Goal: Task Accomplishment & Management: Manage account settings

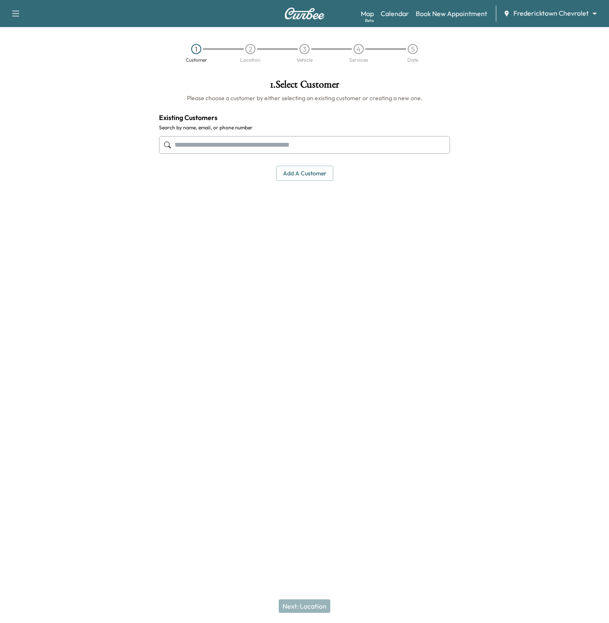
click at [529, 8] on div "Map Beta Calendar Book New Appointment Fredericktown Chevrolet ******** ​" at bounding box center [480, 13] width 241 height 16
click at [529, 11] on body "Support Log Out Map Beta Calendar Book New Appointment Fredericktown Chevrolet …" at bounding box center [304, 311] width 609 height 623
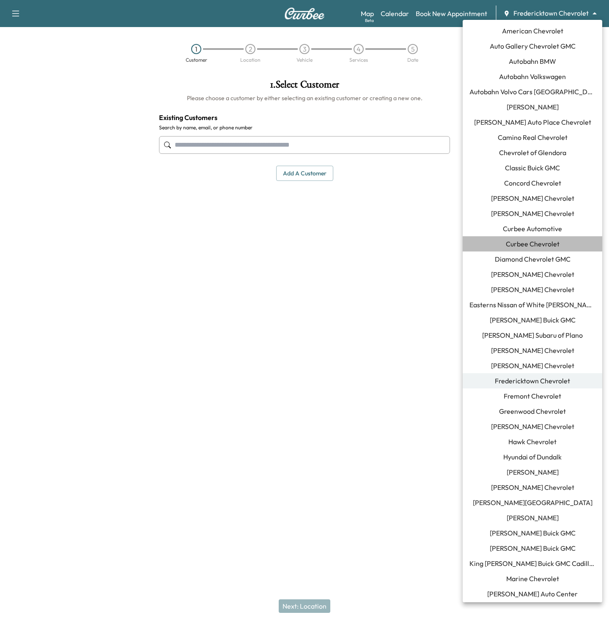
click at [538, 242] on span "Curbee Chevrolet" at bounding box center [532, 244] width 54 height 10
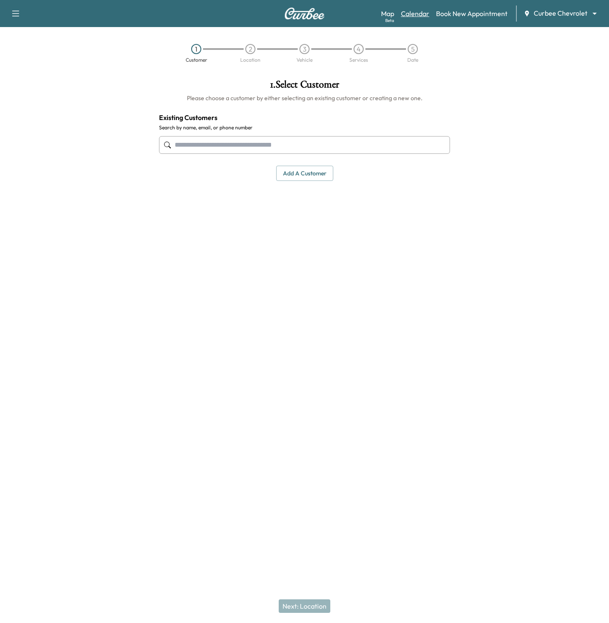
click at [419, 11] on link "Calendar" at bounding box center [415, 13] width 28 height 10
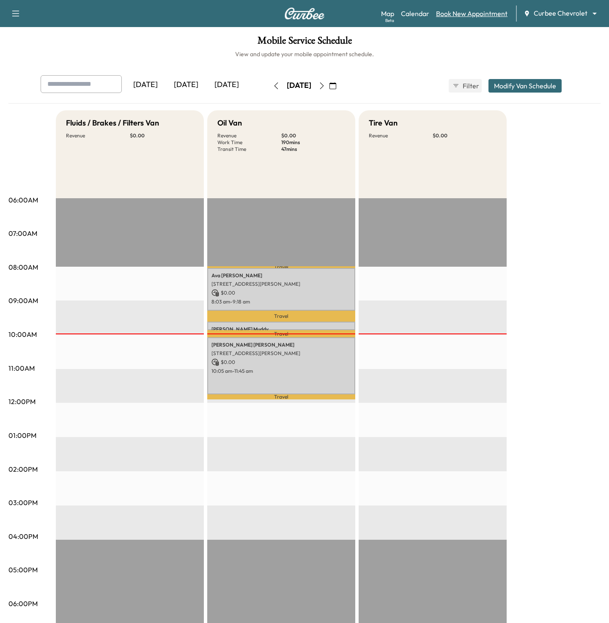
click at [464, 15] on link "Book New Appointment" at bounding box center [471, 13] width 71 height 10
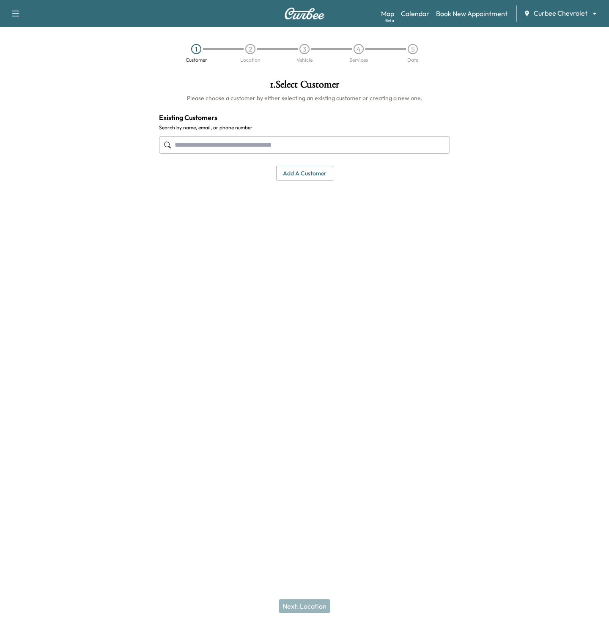
click at [233, 147] on input "text" at bounding box center [304, 145] width 291 height 18
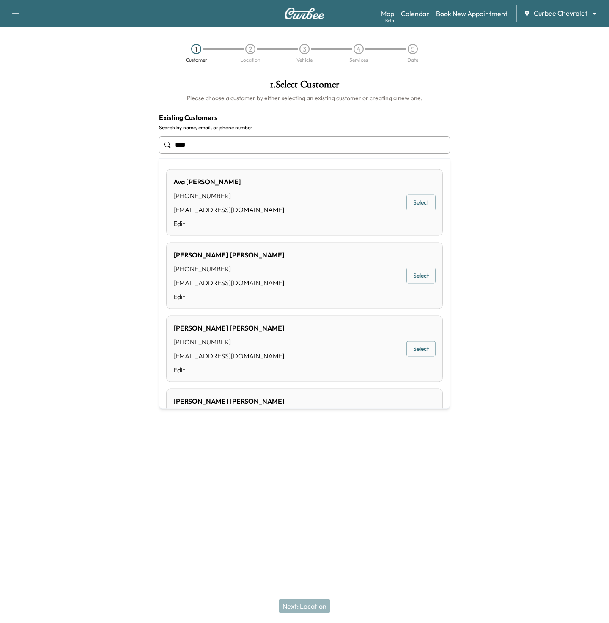
click at [265, 202] on div "Ava Mudd (972) 533-7392 thechrisman+ava@gmail.com Edit Select" at bounding box center [304, 202] width 276 height 66
type input "********"
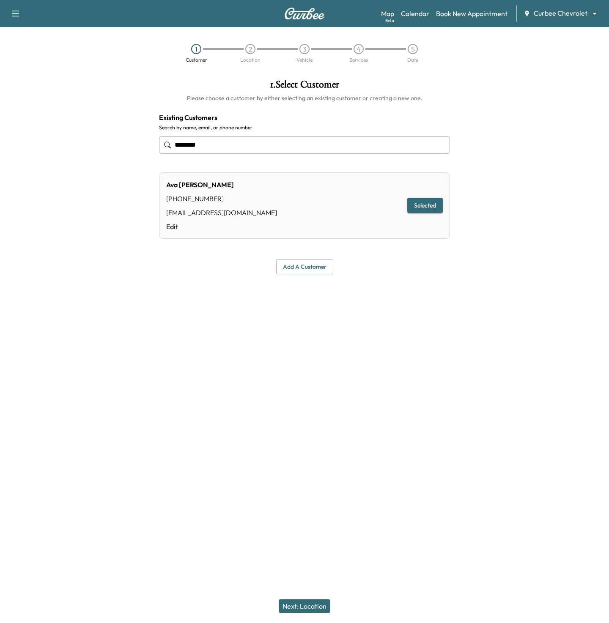
click at [294, 606] on button "Next: Location" at bounding box center [304, 606] width 52 height 14
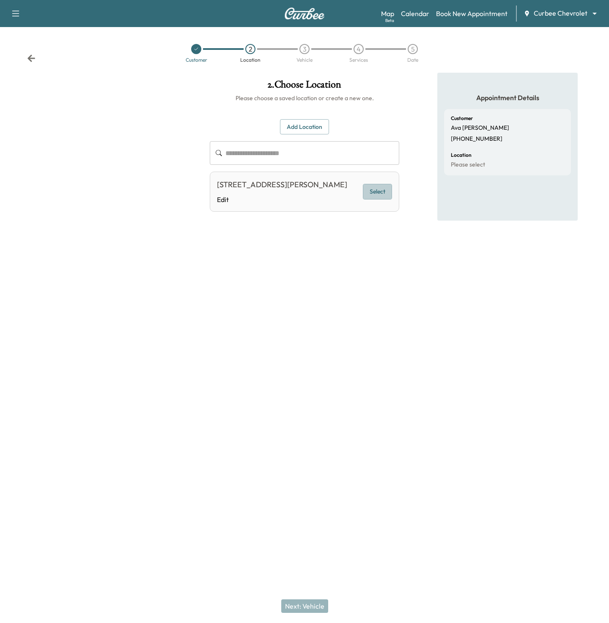
click at [374, 197] on button "Select" at bounding box center [377, 192] width 29 height 16
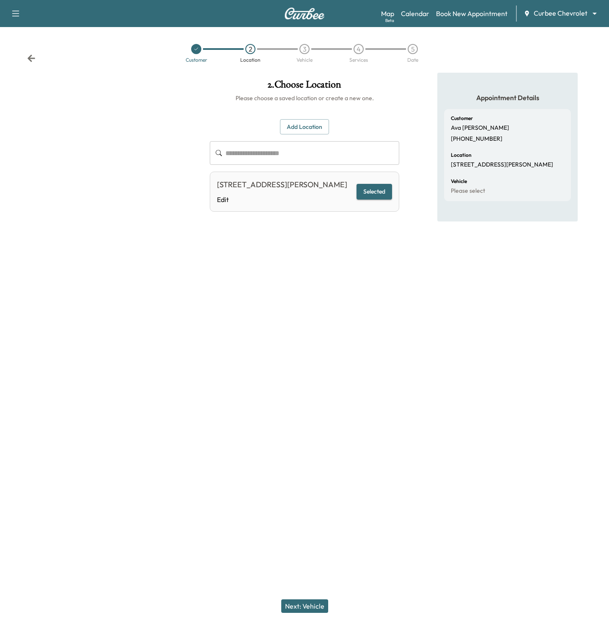
click at [309, 608] on button "Next: Vehicle" at bounding box center [304, 606] width 47 height 14
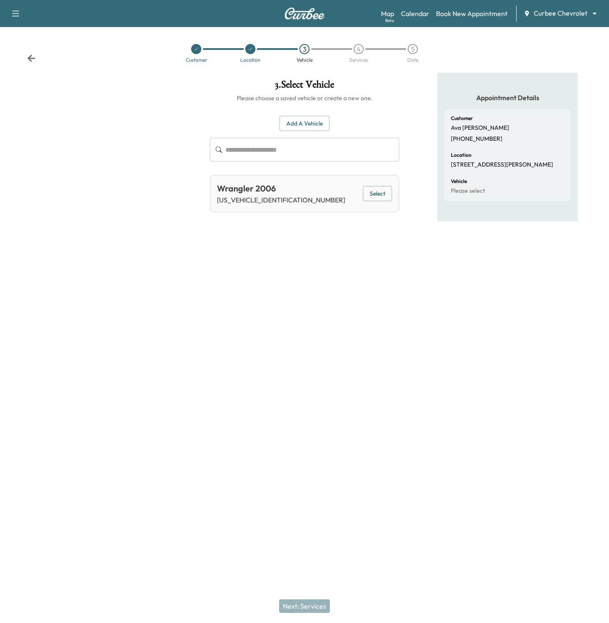
click at [387, 194] on button "Select" at bounding box center [377, 194] width 29 height 16
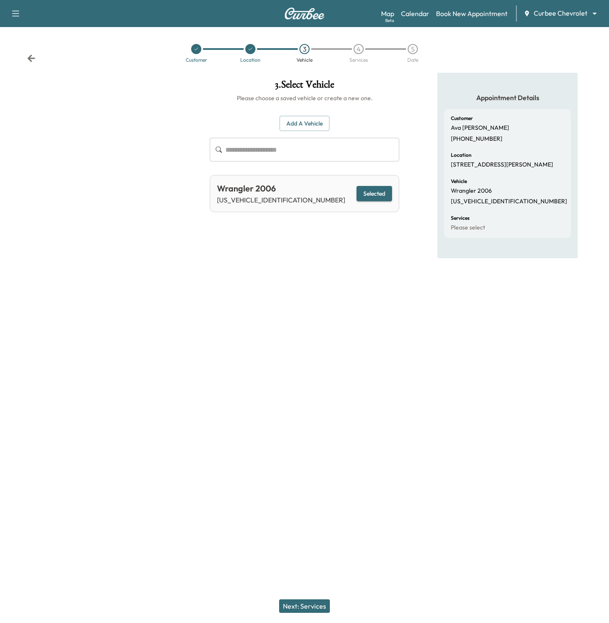
click at [293, 604] on button "Next: Services" at bounding box center [304, 606] width 51 height 14
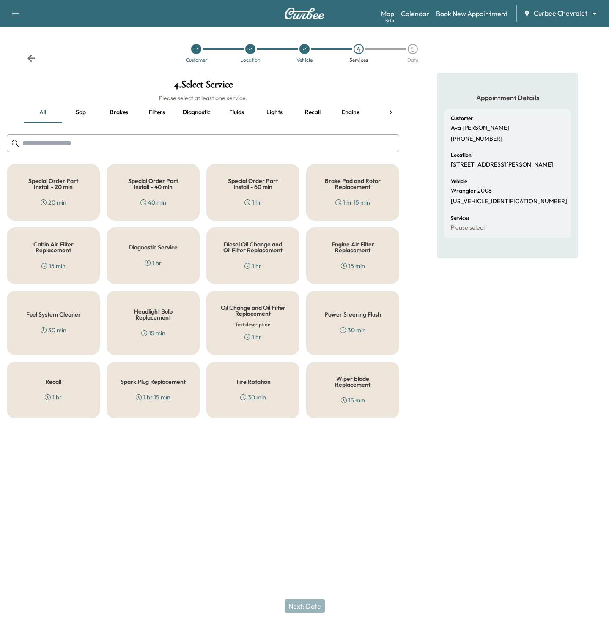
click at [261, 189] on h5 "Special Order Part Install - 60 min" at bounding box center [252, 184] width 65 height 12
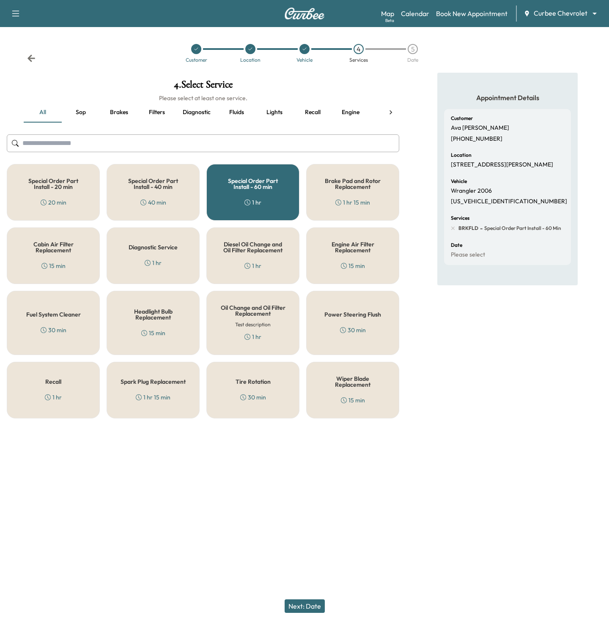
click at [302, 604] on button "Next: Date" at bounding box center [304, 606] width 40 height 14
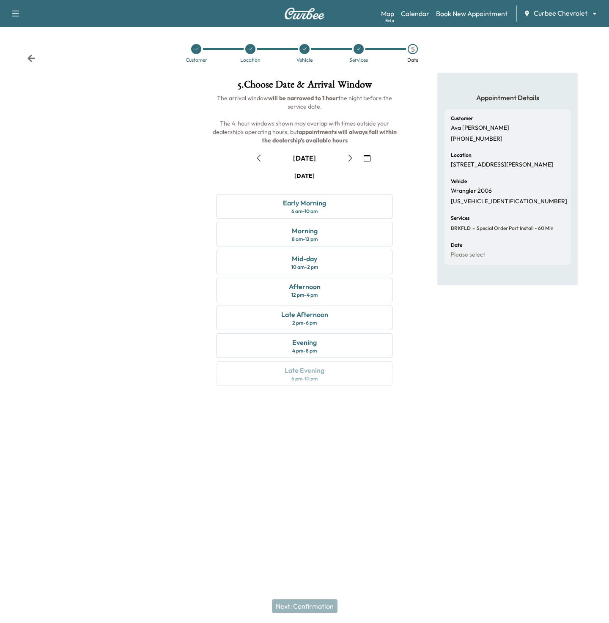
click at [349, 158] on icon "button" at bounding box center [350, 158] width 7 height 7
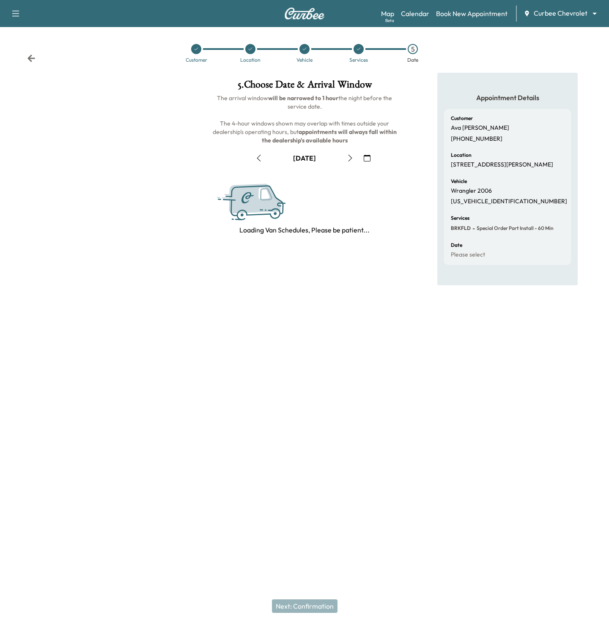
click at [349, 158] on icon "button" at bounding box center [350, 158] width 7 height 7
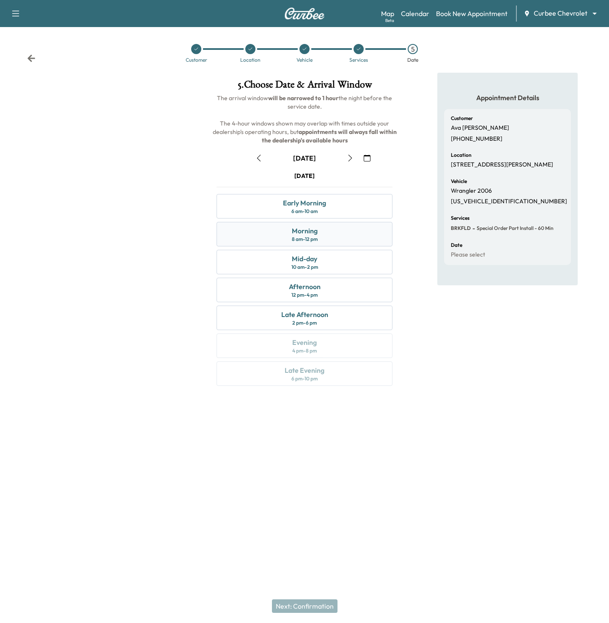
click at [324, 240] on div "Morning 8 am - 12 pm" at bounding box center [304, 234] width 176 height 25
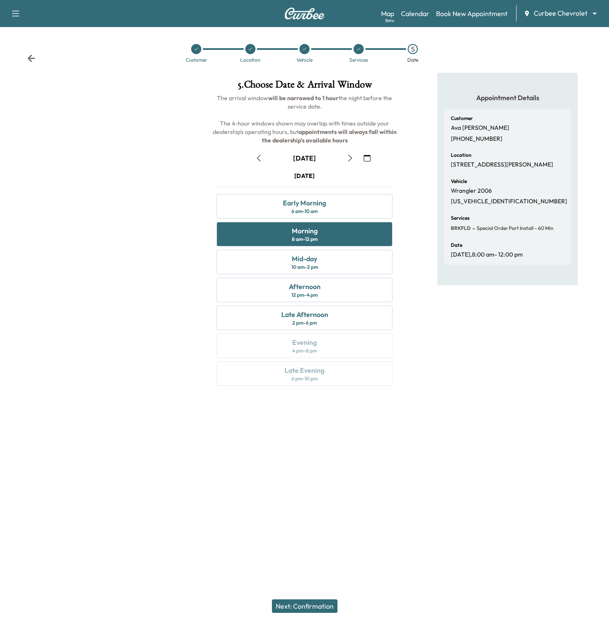
click at [288, 603] on button "Next: Confirmation" at bounding box center [305, 606] width 66 height 14
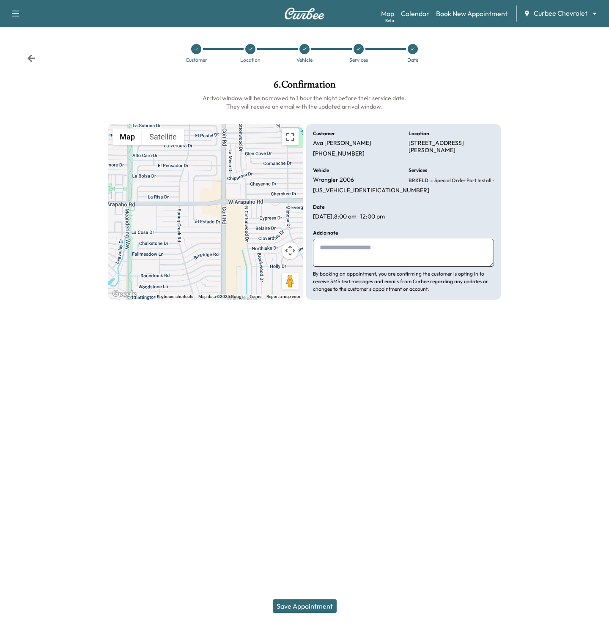
click at [288, 603] on button "Save Appointment" at bounding box center [305, 606] width 64 height 14
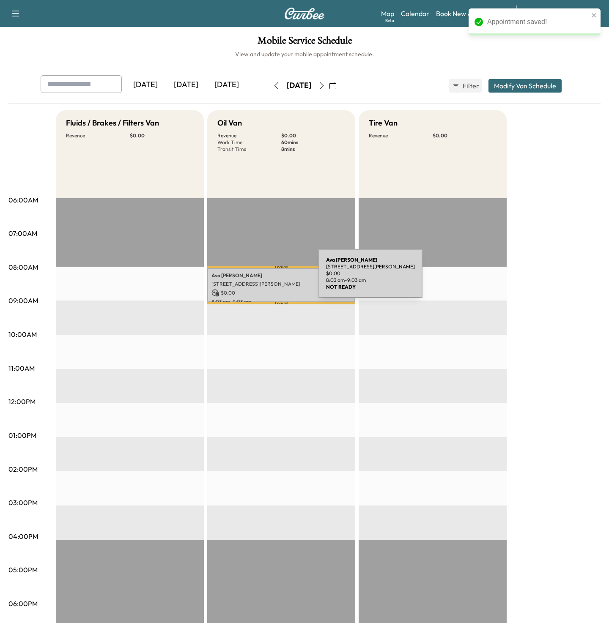
click at [255, 278] on p "Ava Mudd" at bounding box center [280, 275] width 139 height 7
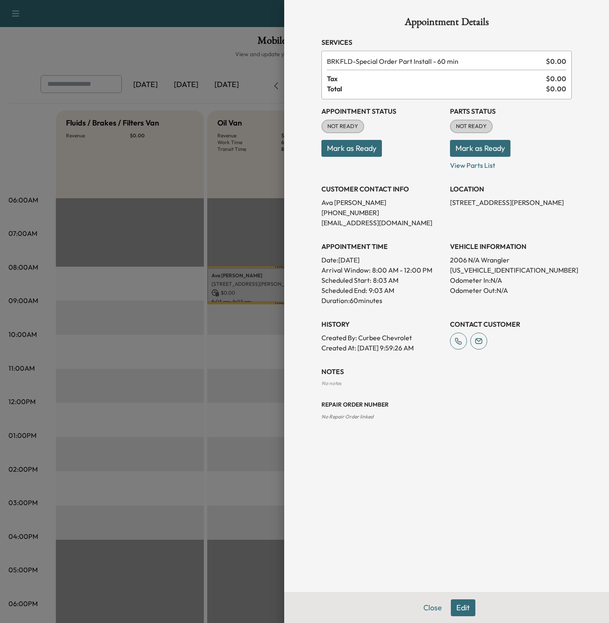
click at [250, 325] on div at bounding box center [304, 311] width 609 height 623
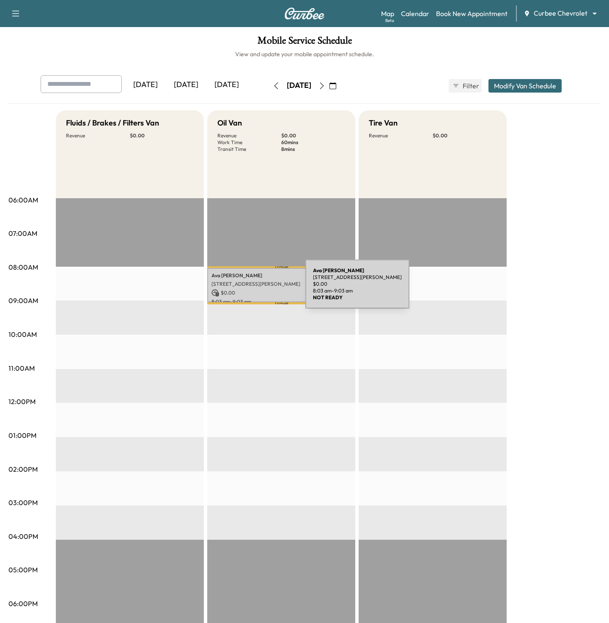
click at [242, 289] on p "$ 0.00" at bounding box center [280, 293] width 139 height 8
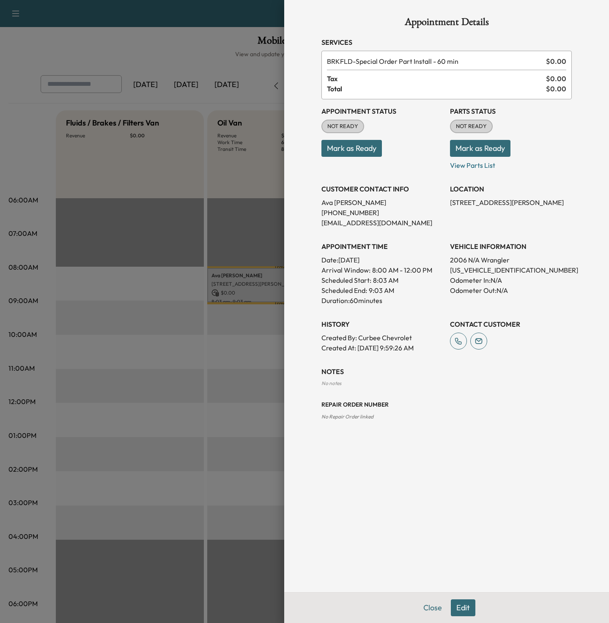
click at [187, 388] on div at bounding box center [304, 311] width 609 height 623
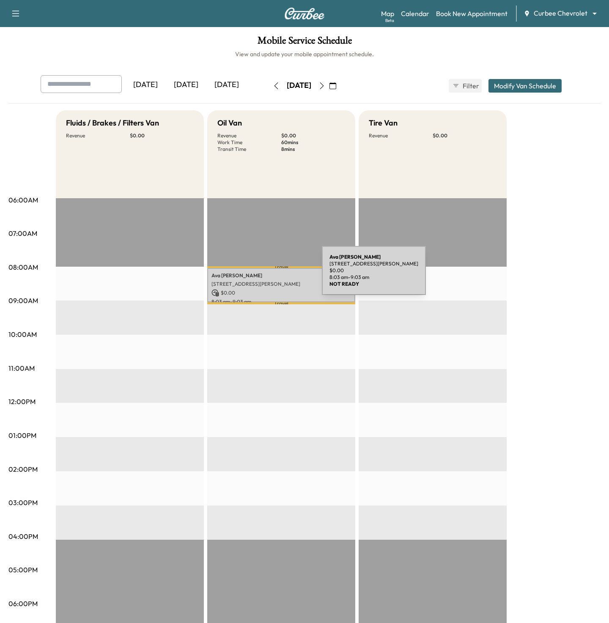
click at [258, 276] on p "Ava Mudd" at bounding box center [280, 275] width 139 height 7
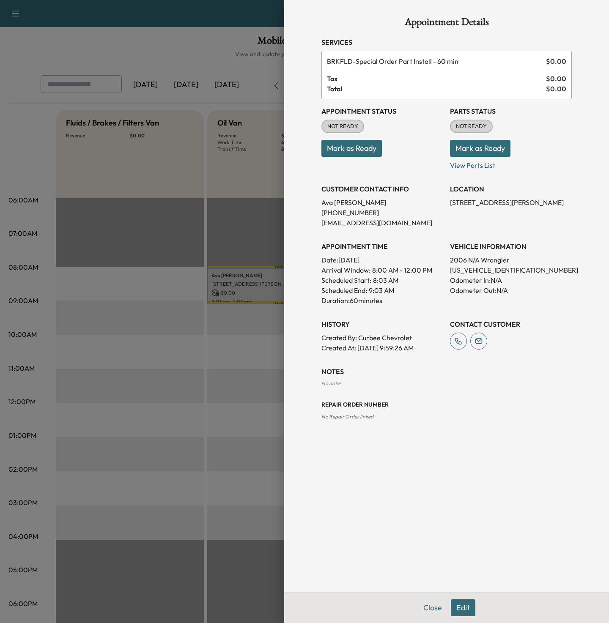
click at [239, 322] on div at bounding box center [304, 311] width 609 height 623
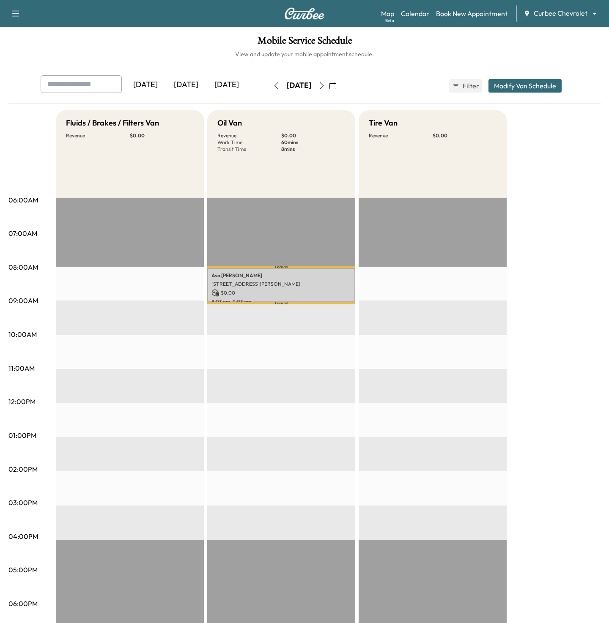
click at [269, 89] on button "button" at bounding box center [276, 86] width 14 height 14
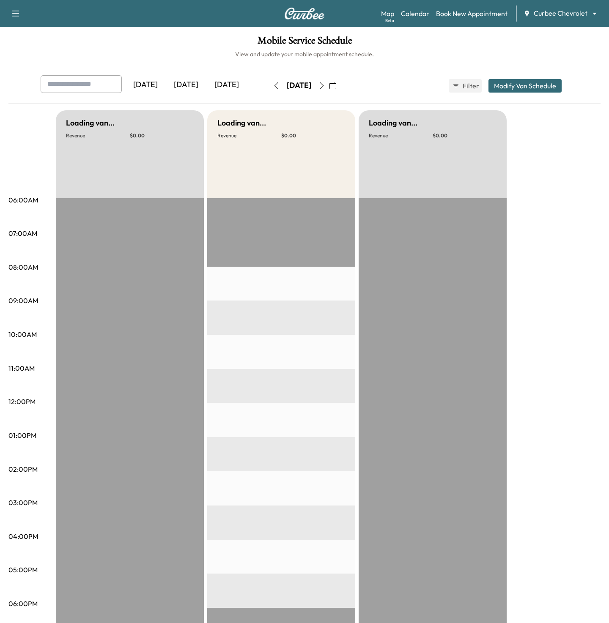
click at [269, 89] on button "button" at bounding box center [276, 86] width 14 height 14
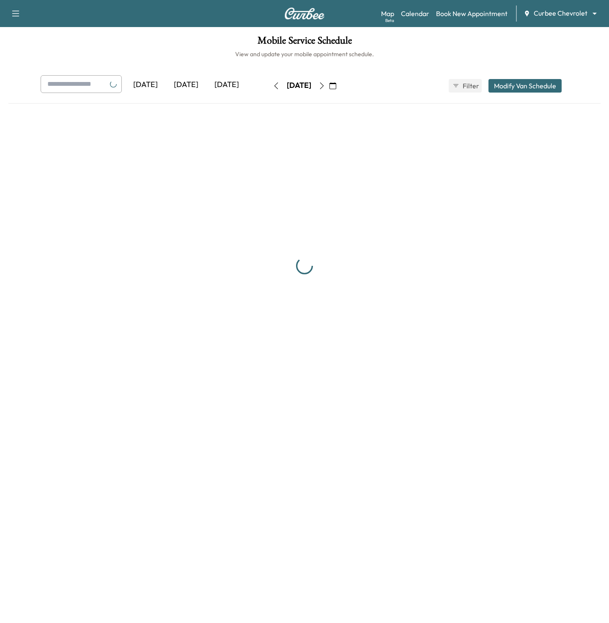
click at [269, 89] on button "button" at bounding box center [276, 86] width 14 height 14
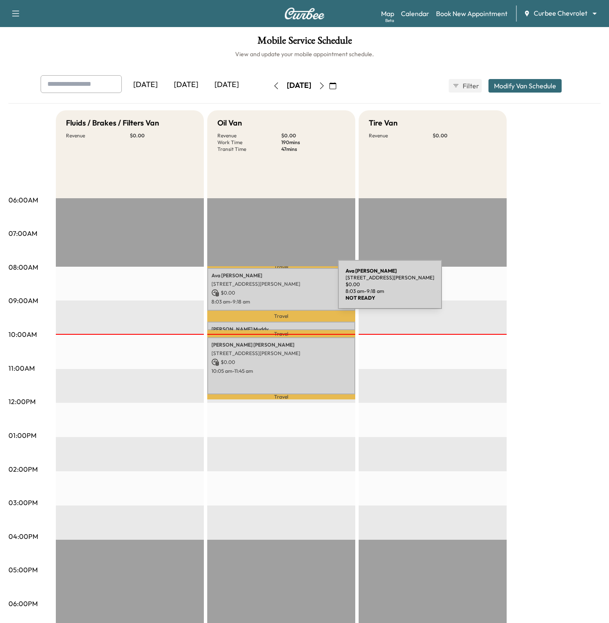
click at [274, 289] on p "$ 0.00" at bounding box center [280, 293] width 139 height 8
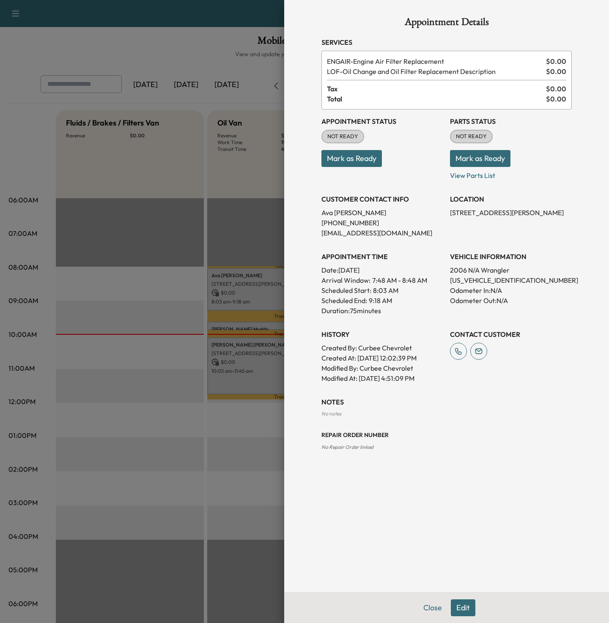
click at [160, 312] on div at bounding box center [304, 311] width 609 height 623
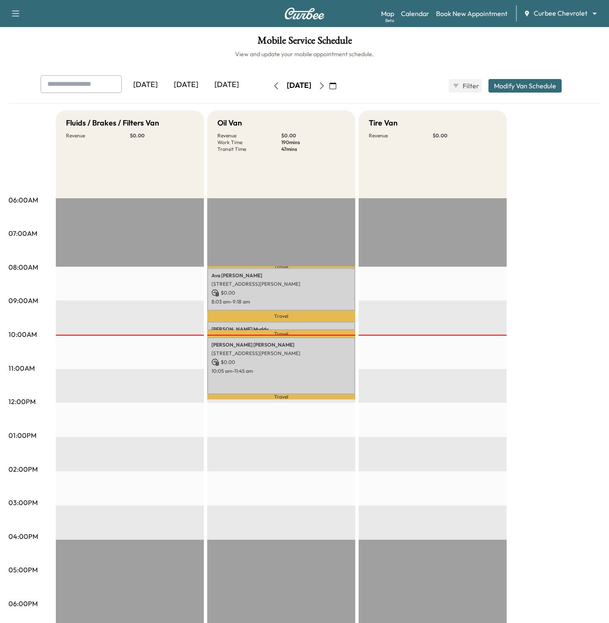
click at [236, 84] on div "[DATE]" at bounding box center [226, 84] width 41 height 19
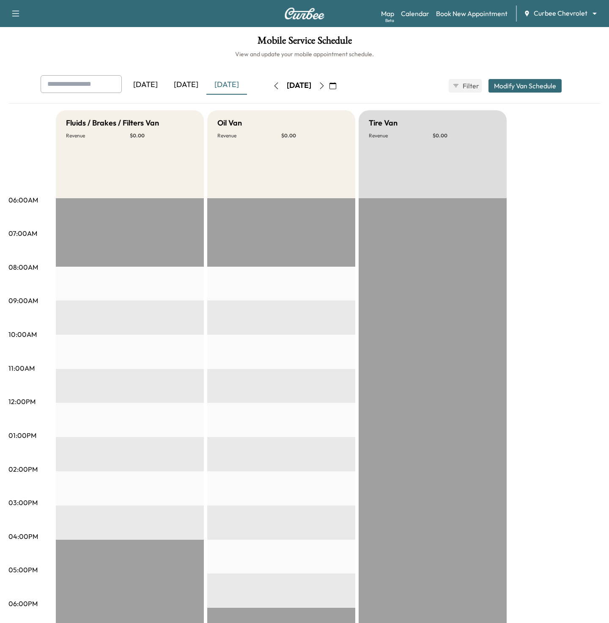
click at [325, 89] on icon "button" at bounding box center [321, 85] width 7 height 7
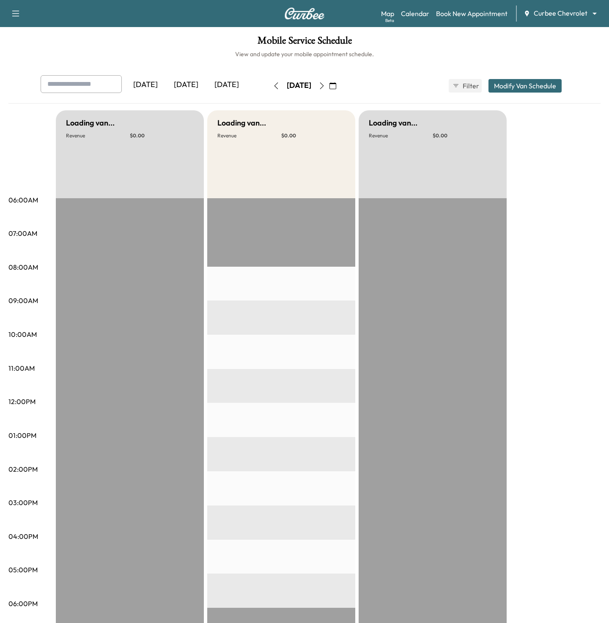
click at [325, 89] on icon "button" at bounding box center [321, 85] width 7 height 7
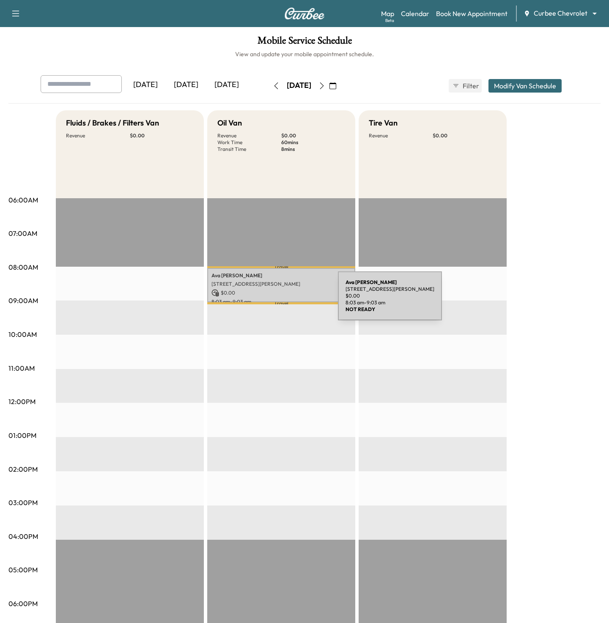
click at [274, 301] on p "8:03 am - 9:03 am" at bounding box center [280, 301] width 139 height 7
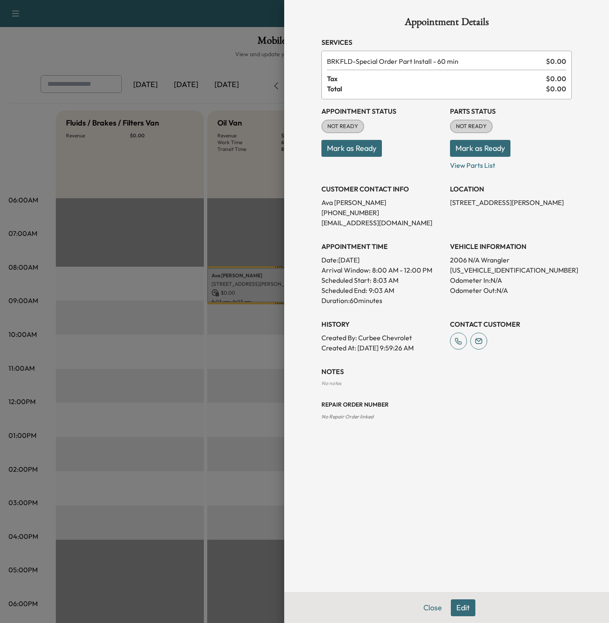
click at [462, 602] on button "Edit" at bounding box center [462, 607] width 25 height 17
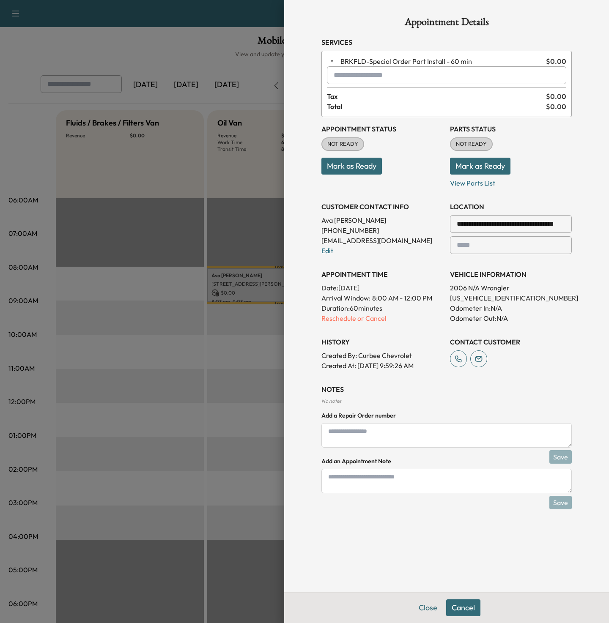
click at [349, 79] on input "text" at bounding box center [446, 75] width 239 height 18
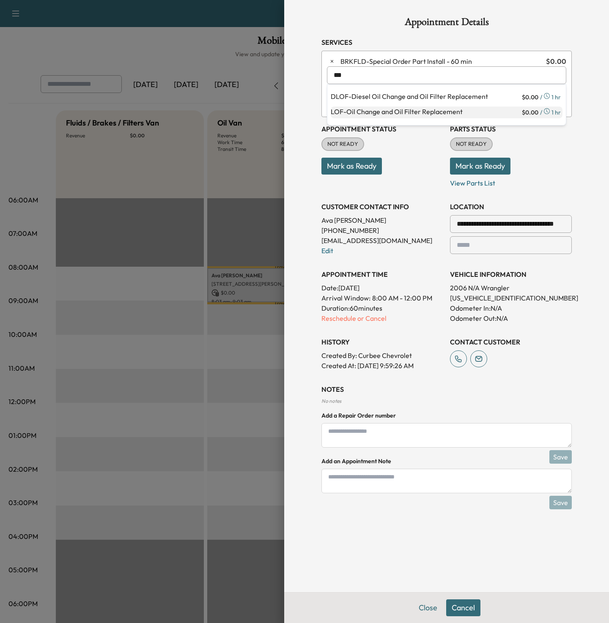
click at [370, 109] on p "LOF - Oil Change and Oil Filter Replacement" at bounding box center [424, 112] width 189 height 12
type input "**********"
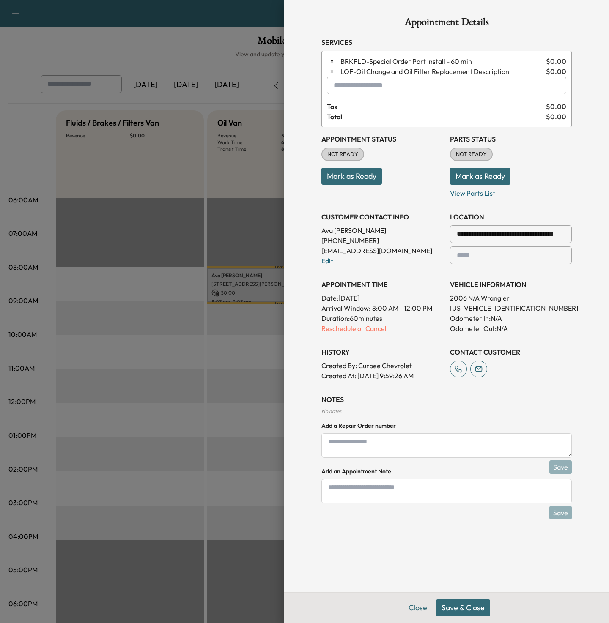
click at [458, 606] on button "Save & Close" at bounding box center [463, 607] width 54 height 17
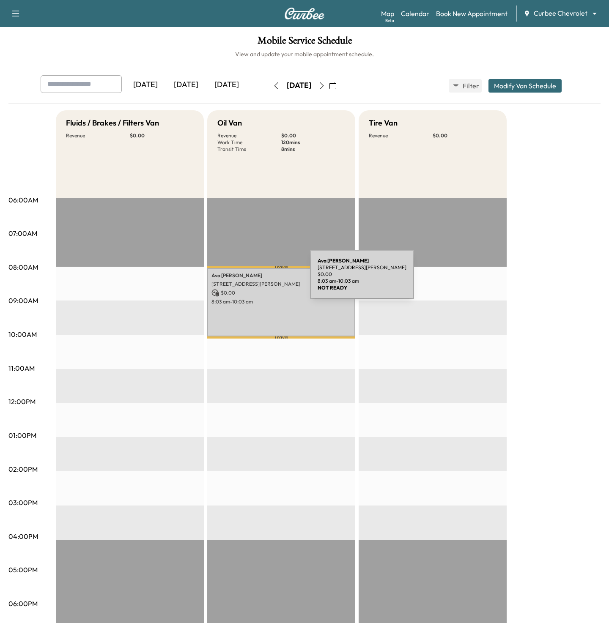
click at [246, 279] on div "Ava Mudd 7934 Arapaho Rd, Dallas, TX 75248, USA $ 0.00 8:03 am - 10:03 am" at bounding box center [281, 302] width 148 height 68
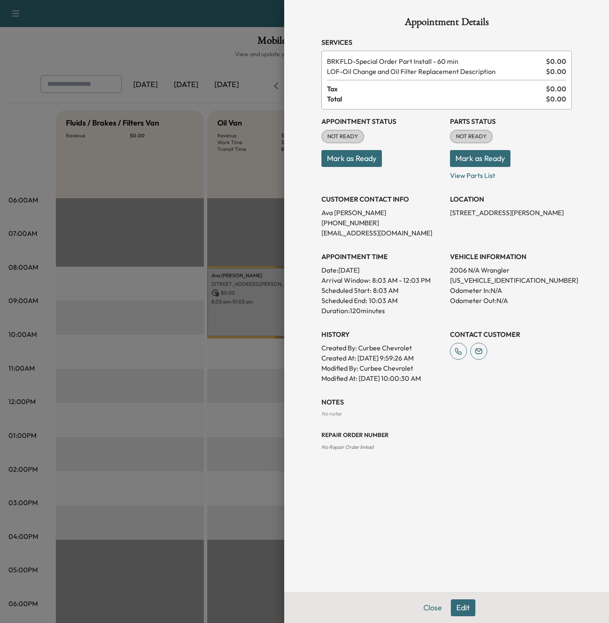
click at [459, 602] on button "Edit" at bounding box center [462, 607] width 25 height 17
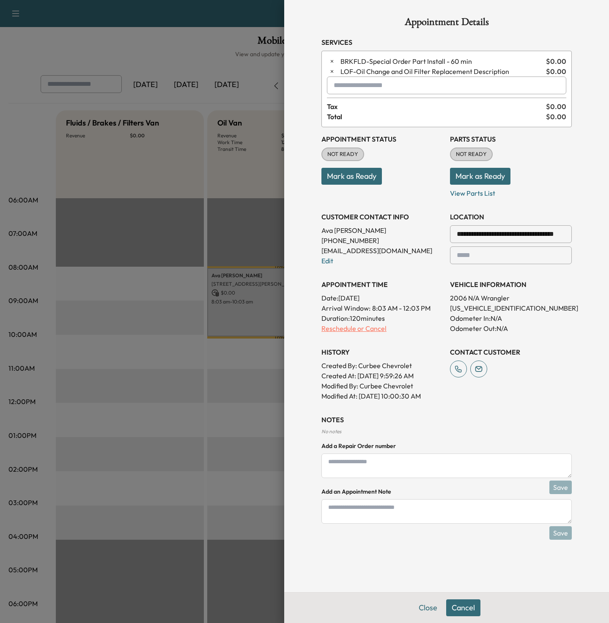
click at [355, 329] on p "Reschedule or Cancel" at bounding box center [382, 328] width 122 height 10
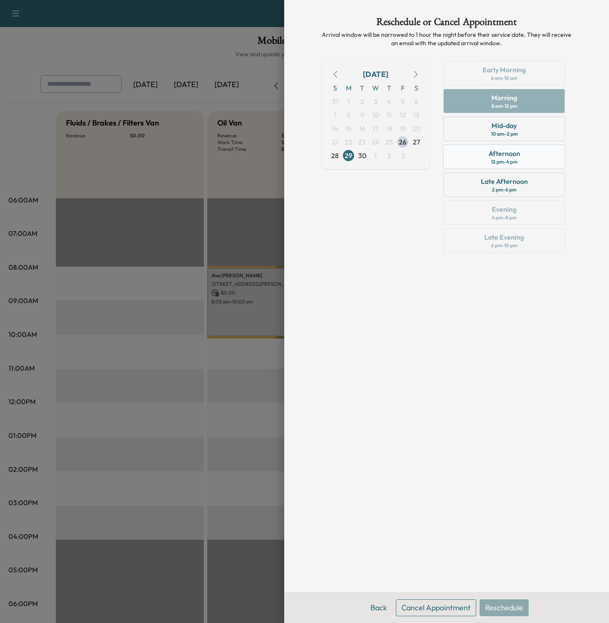
click at [476, 162] on div "Afternoon 12 pm - 4 pm" at bounding box center [504, 157] width 122 height 25
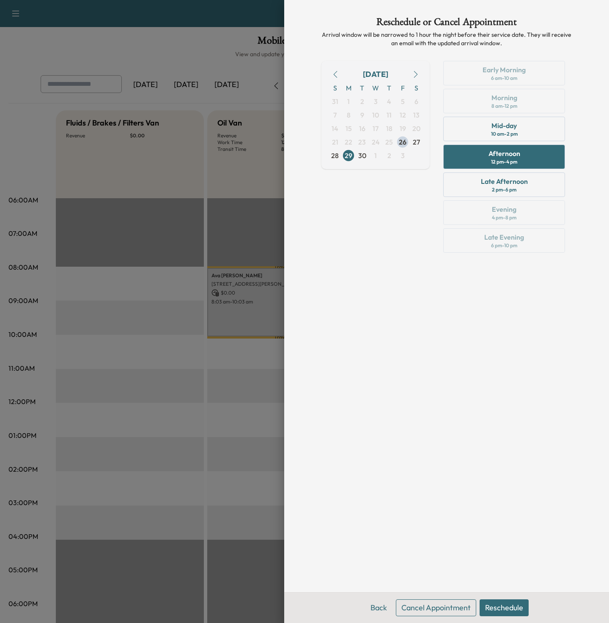
click at [488, 604] on button "Reschedule" at bounding box center [503, 607] width 49 height 17
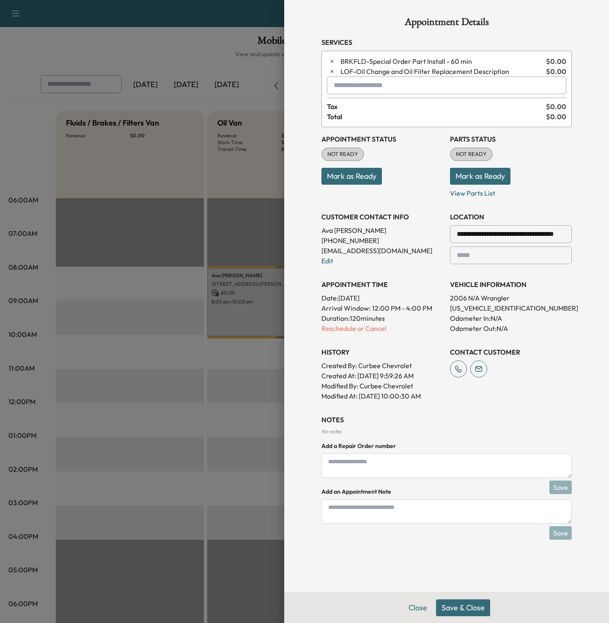
click at [475, 604] on button "Save & Close" at bounding box center [463, 607] width 54 height 17
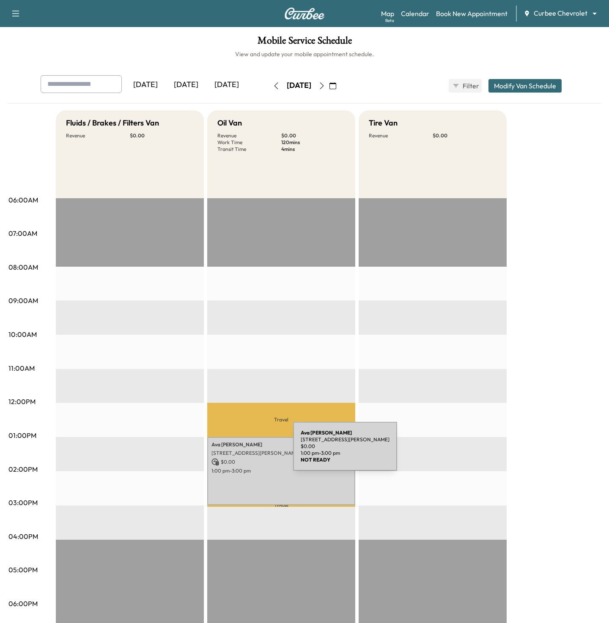
click at [229, 451] on p "[STREET_ADDRESS][PERSON_NAME]" at bounding box center [280, 453] width 139 height 7
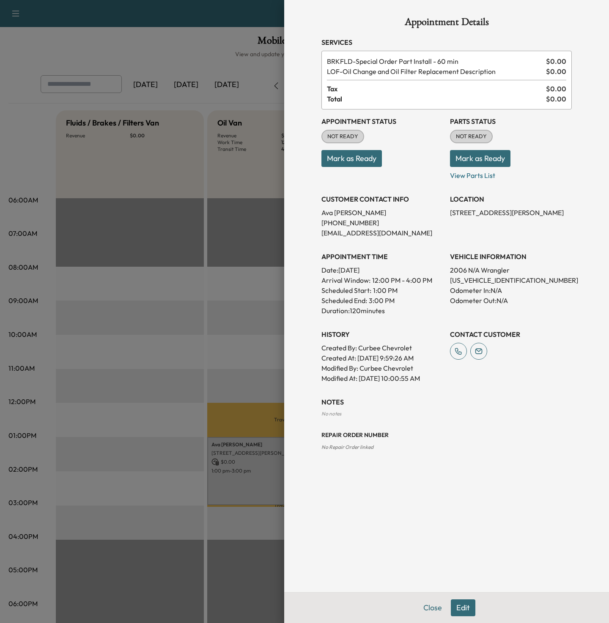
click at [185, 448] on div at bounding box center [304, 311] width 609 height 623
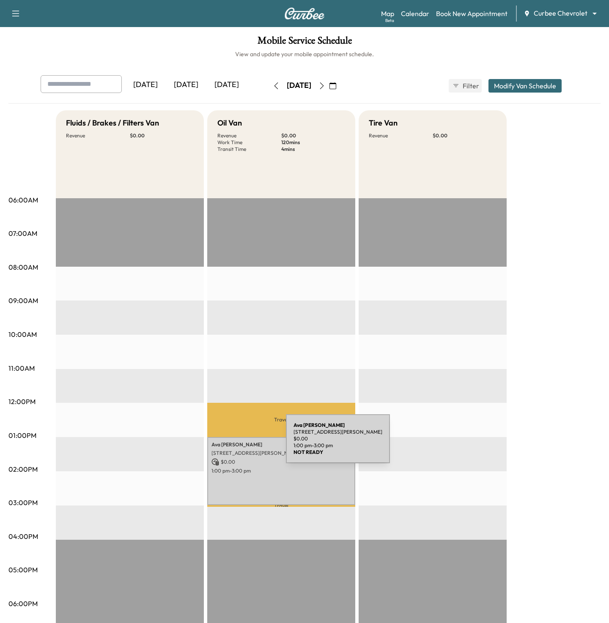
click at [222, 444] on p "Ava Mudd" at bounding box center [280, 444] width 139 height 7
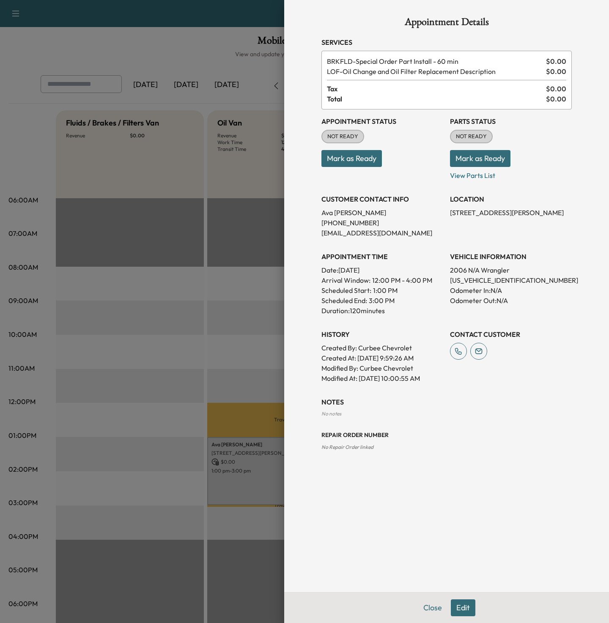
click at [135, 437] on div at bounding box center [304, 311] width 609 height 623
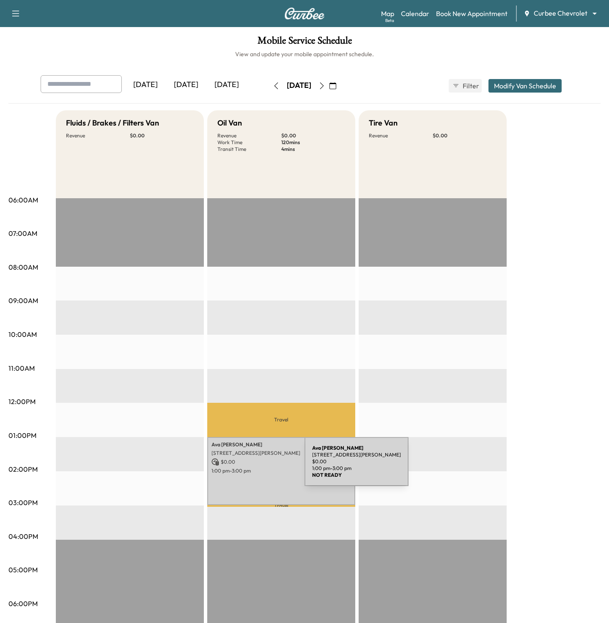
click at [241, 467] on div "Ava Mudd 7934 Arapaho Rd, Dallas, TX 75248, USA $ 0.00 1:00 pm - 3:00 pm" at bounding box center [281, 471] width 148 height 68
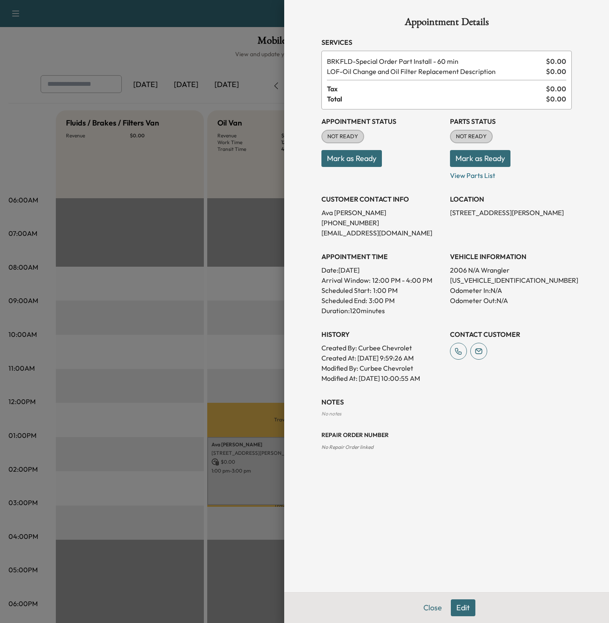
click at [455, 609] on button "Edit" at bounding box center [462, 607] width 25 height 17
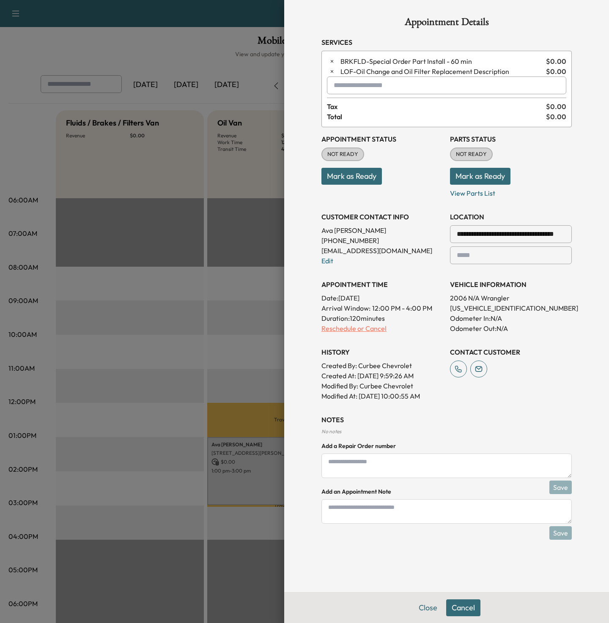
click at [352, 331] on p "Reschedule or Cancel" at bounding box center [382, 328] width 122 height 10
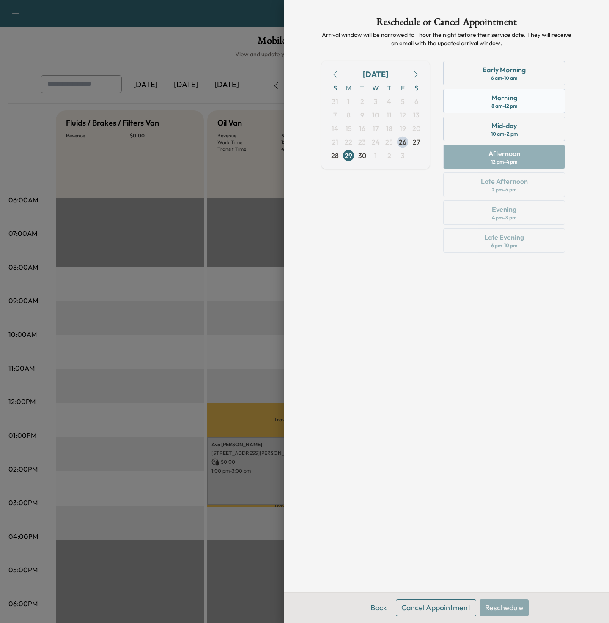
click at [497, 95] on div "Morning" at bounding box center [504, 98] width 26 height 10
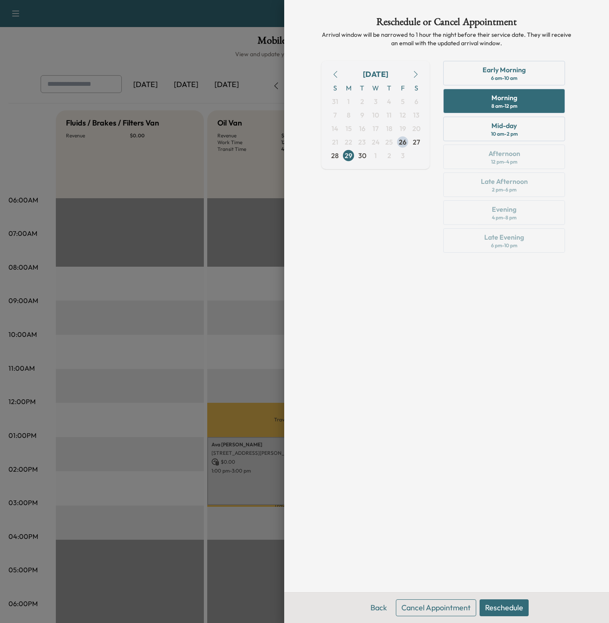
click at [508, 610] on button "Reschedule" at bounding box center [503, 607] width 49 height 17
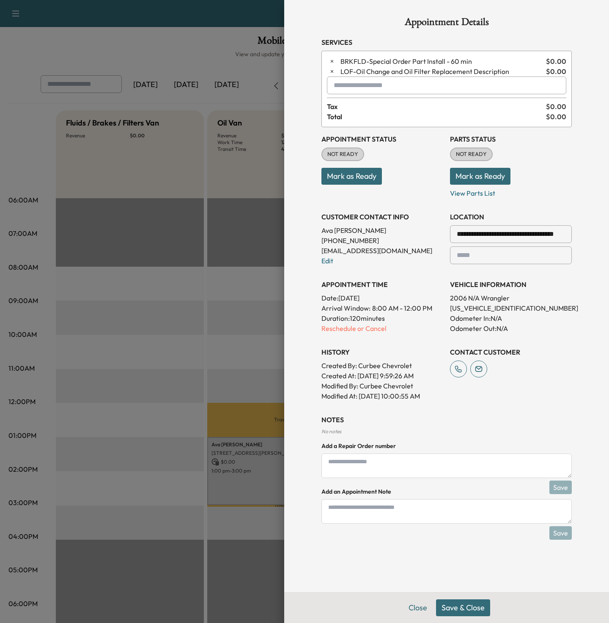
click at [469, 610] on button "Save & Close" at bounding box center [463, 607] width 54 height 17
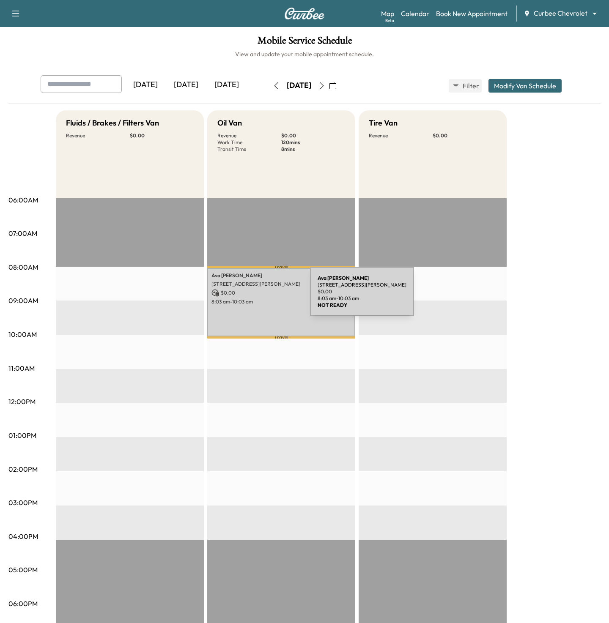
click at [246, 297] on div "Ava Mudd 7934 Arapaho Rd, Dallas, TX 75248, USA $ 0.00 8:03 am - 10:03 am" at bounding box center [281, 302] width 148 height 68
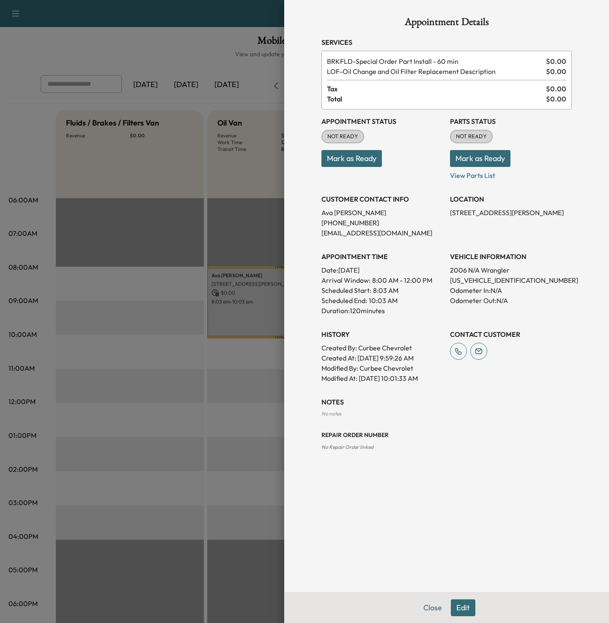
click at [346, 74] on span "LOF - Oil Change and Oil Filter Replacement Description" at bounding box center [435, 71] width 216 height 10
click at [459, 607] on button "Edit" at bounding box center [462, 607] width 25 height 17
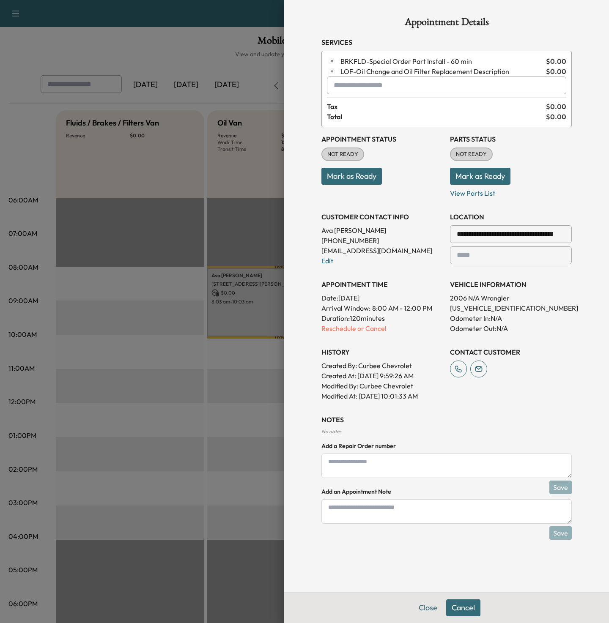
click at [350, 84] on input "text" at bounding box center [446, 85] width 239 height 18
click at [346, 103] on p "RECALL - Recall" at bounding box center [424, 107] width 189 height 12
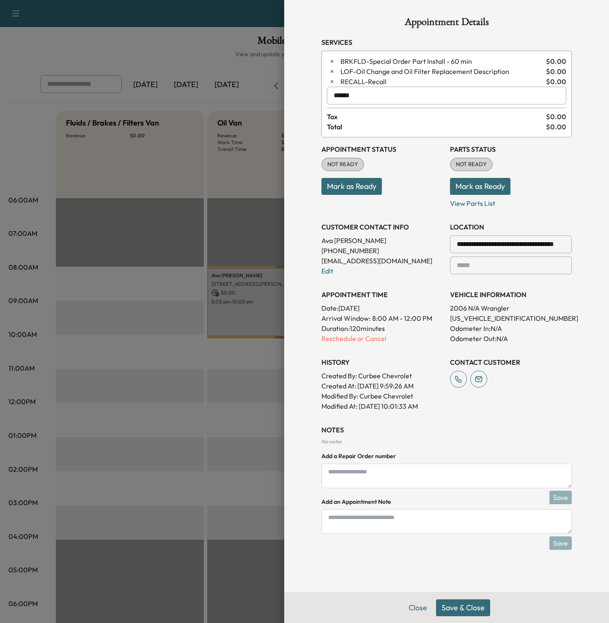
type input "******"
click at [456, 609] on button "Save & Close" at bounding box center [463, 607] width 54 height 17
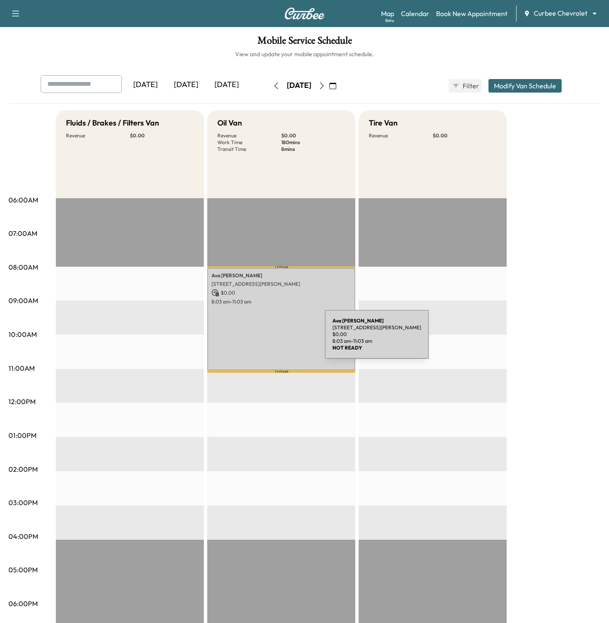
click at [264, 337] on div "Ava Mudd 7934 Arapaho Rd, Dallas, TX 75248, USA $ 0.00 8:03 am - 11:03 am" at bounding box center [281, 319] width 148 height 102
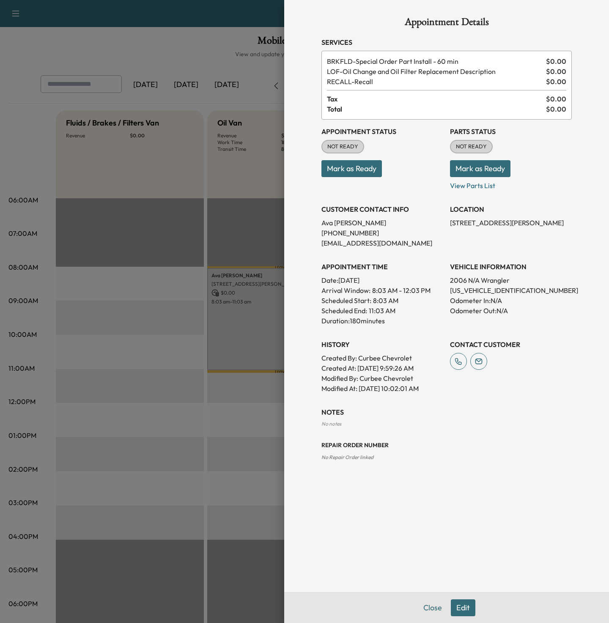
click at [124, 368] on div at bounding box center [304, 311] width 609 height 623
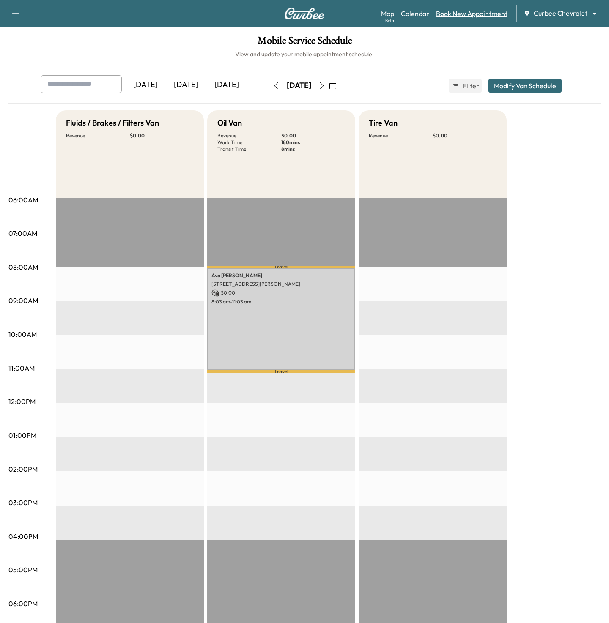
click at [466, 10] on link "Book New Appointment" at bounding box center [471, 13] width 71 height 10
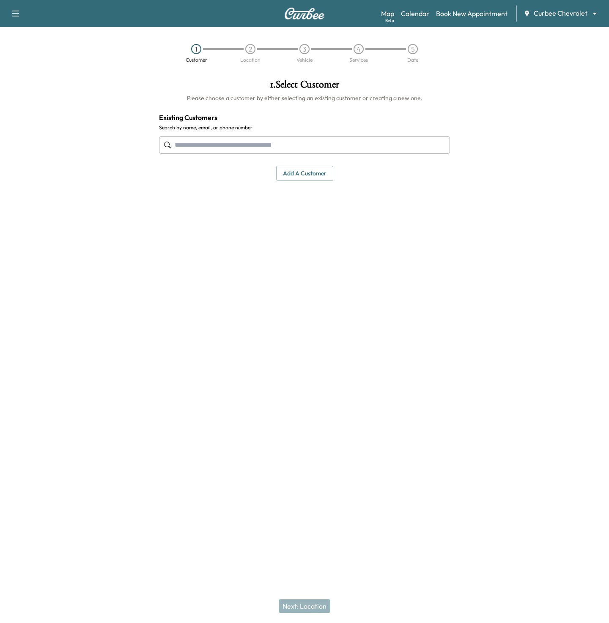
click at [251, 144] on input "text" at bounding box center [304, 145] width 291 height 18
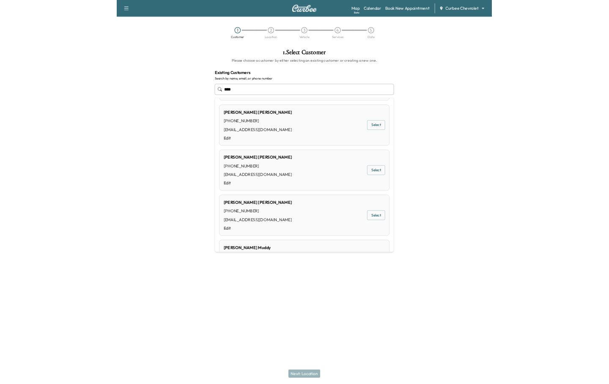
scroll to position [90, 0]
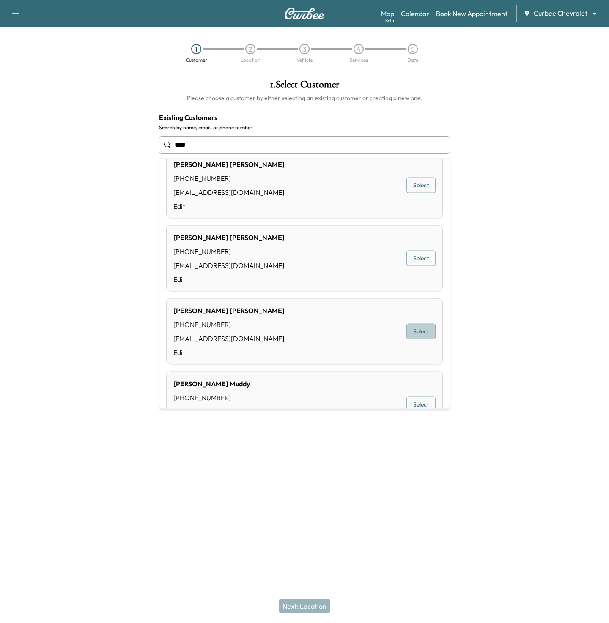
click at [423, 336] on button "Select" at bounding box center [420, 332] width 29 height 16
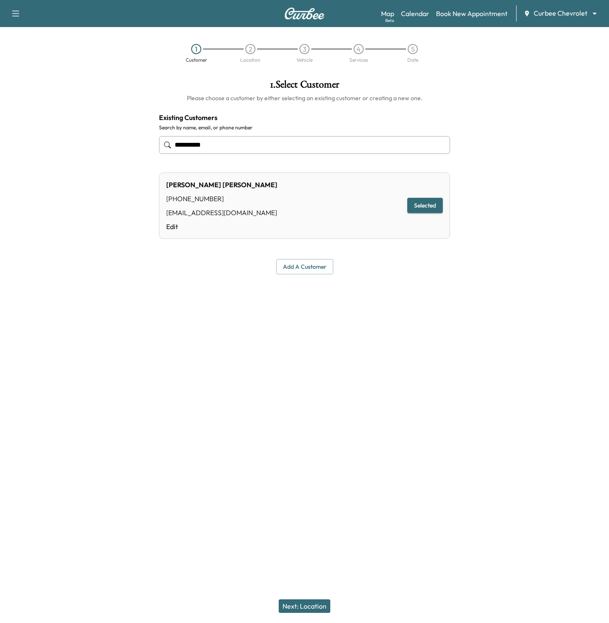
type input "**********"
click at [289, 602] on button "Next: Location" at bounding box center [304, 606] width 52 height 14
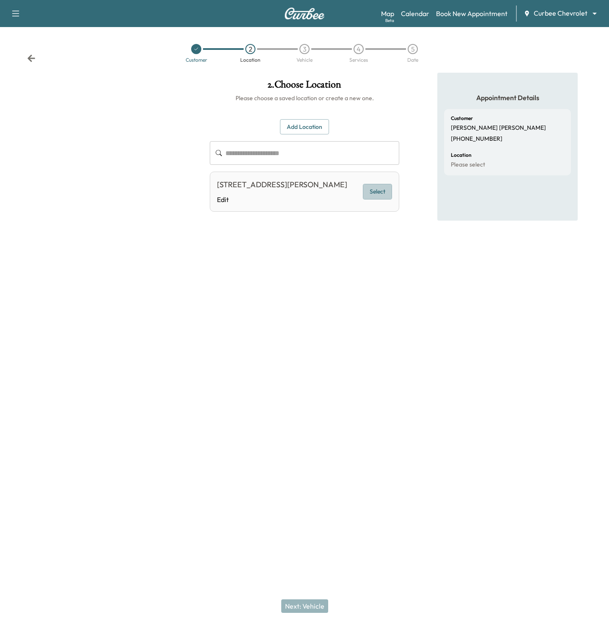
click at [386, 190] on button "Select" at bounding box center [377, 192] width 29 height 16
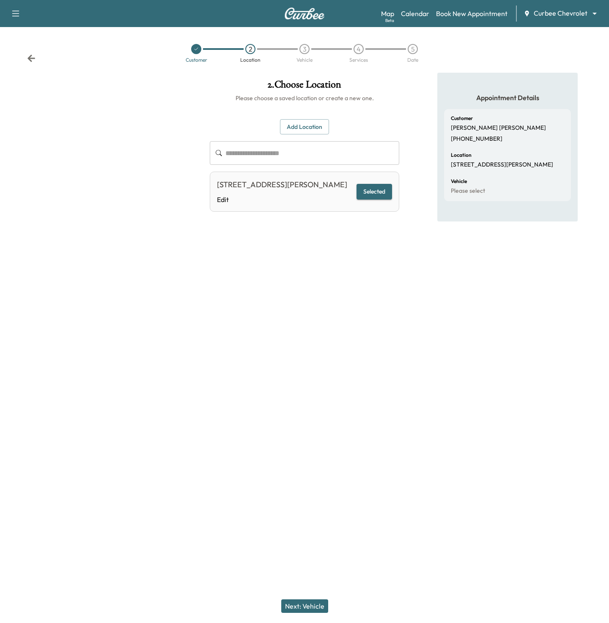
click at [315, 611] on button "Next: Vehicle" at bounding box center [304, 606] width 47 height 14
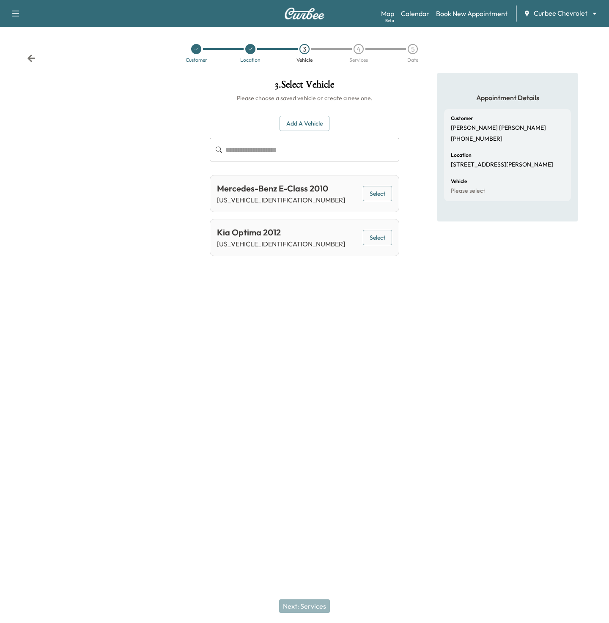
click at [363, 195] on div "Mercedes-Benz E-Class 2010 WDDHF5GB7AA164983 Select" at bounding box center [304, 193] width 189 height 37
click at [365, 195] on button "Select" at bounding box center [377, 194] width 29 height 16
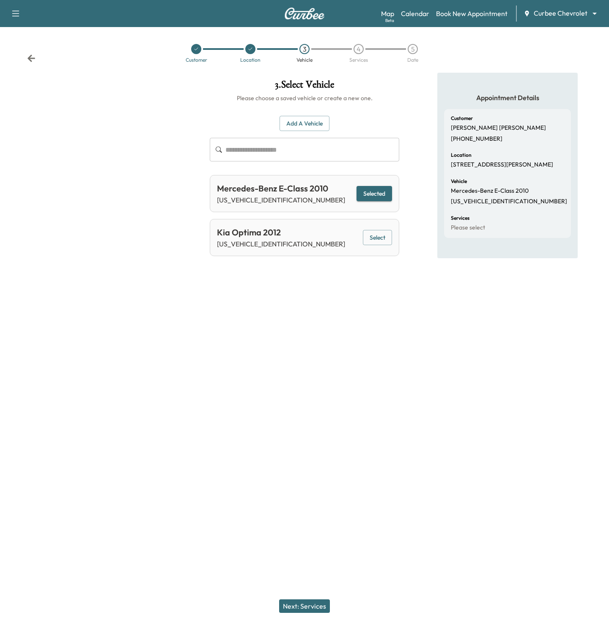
click at [304, 608] on button "Next: Services" at bounding box center [304, 606] width 51 height 14
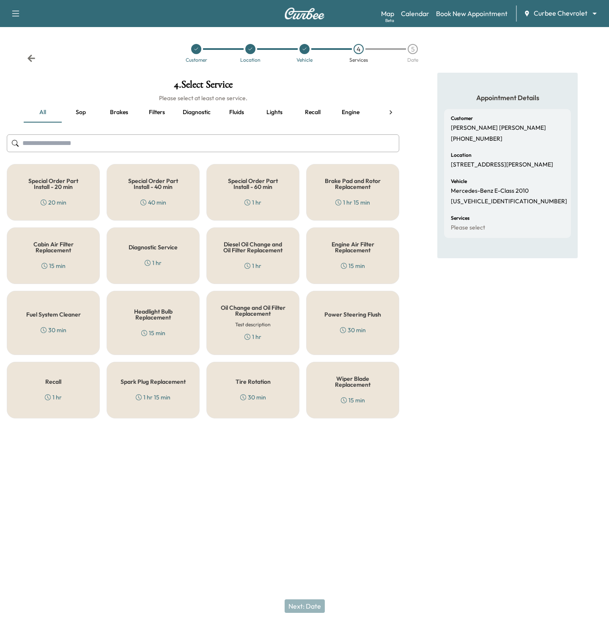
click at [150, 200] on div "40 min" at bounding box center [153, 202] width 26 height 8
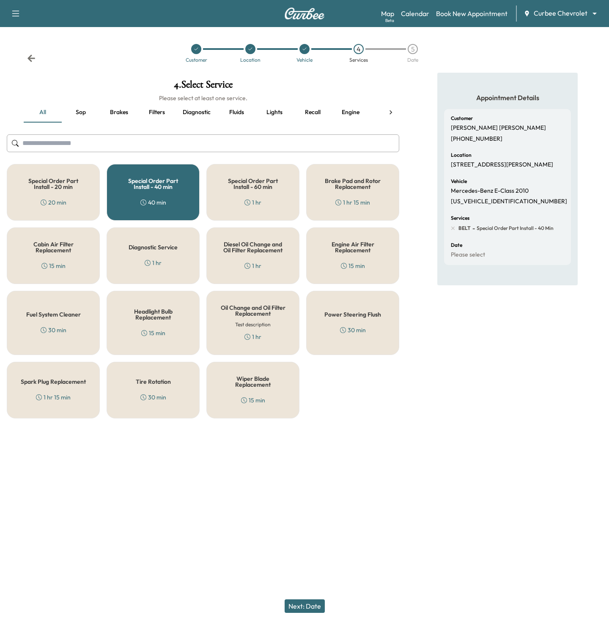
click at [290, 605] on button "Next: Date" at bounding box center [304, 606] width 40 height 14
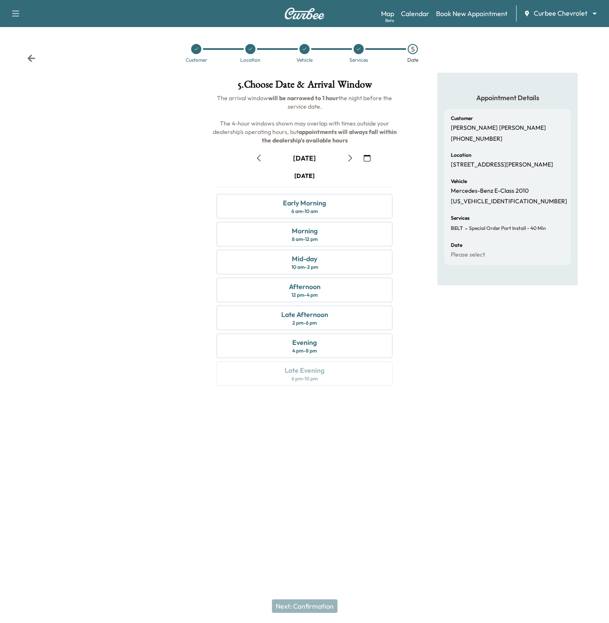
click at [348, 157] on icon "button" at bounding box center [350, 158] width 7 height 7
click at [294, 319] on div "Late Afternoon" at bounding box center [304, 314] width 47 height 10
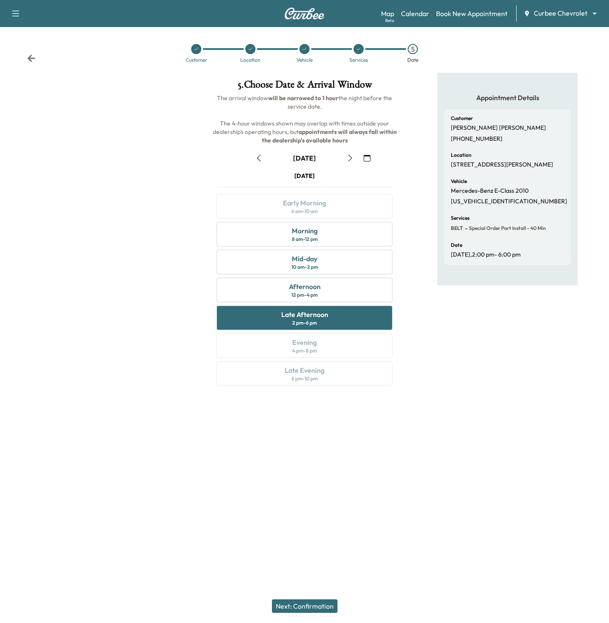
click at [276, 603] on button "Next: Confirmation" at bounding box center [305, 606] width 66 height 14
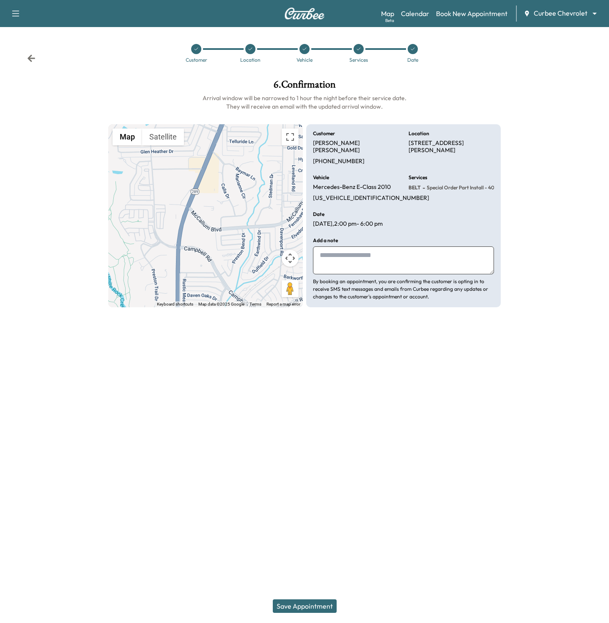
click at [276, 603] on button "Save Appointment" at bounding box center [305, 606] width 64 height 14
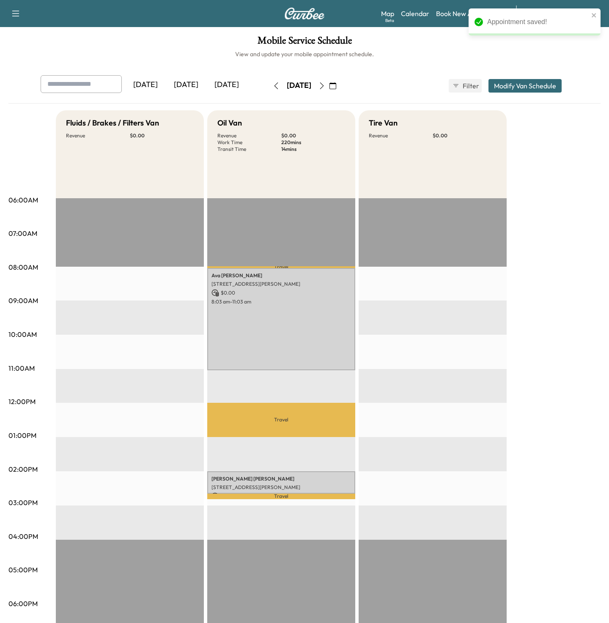
click at [239, 418] on p "Travel" at bounding box center [281, 420] width 148 height 34
click at [223, 418] on p "Travel" at bounding box center [281, 420] width 148 height 34
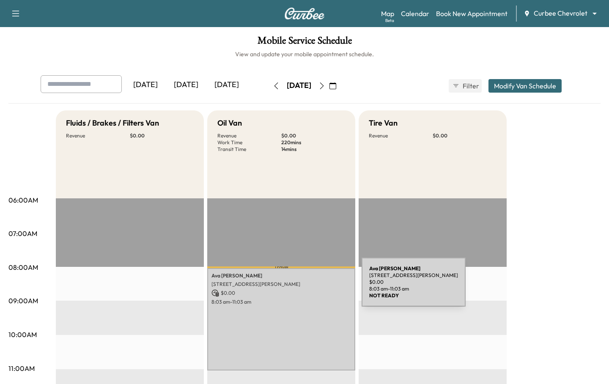
click at [298, 288] on div "Ava Mudd 7934 Arapaho Rd, Dallas, TX 75248, USA $ 0.00 8:03 am - 11:03 am" at bounding box center [281, 319] width 148 height 102
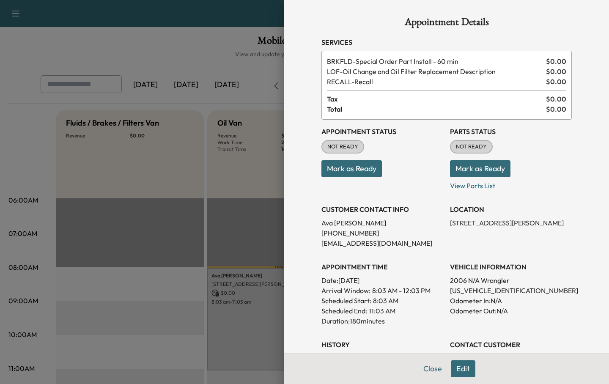
click at [175, 289] on div at bounding box center [304, 192] width 609 height 384
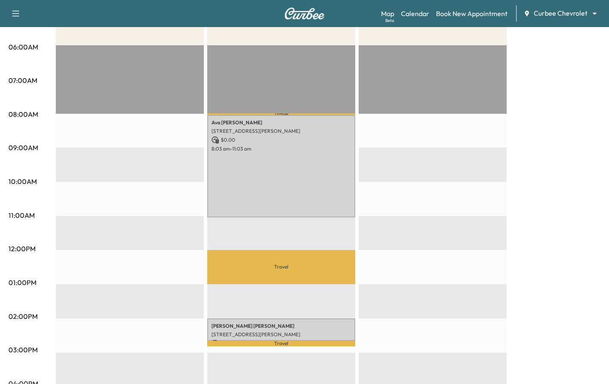
scroll to position [160, 0]
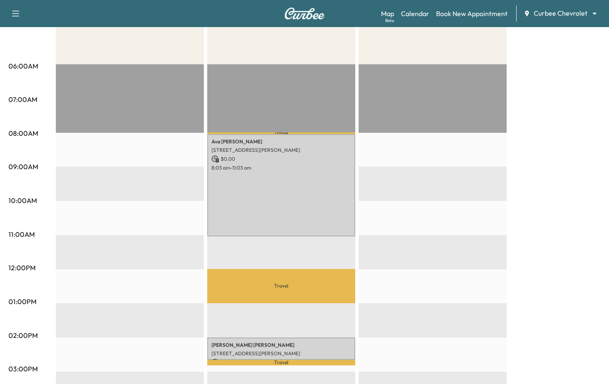
scroll to position [138, 0]
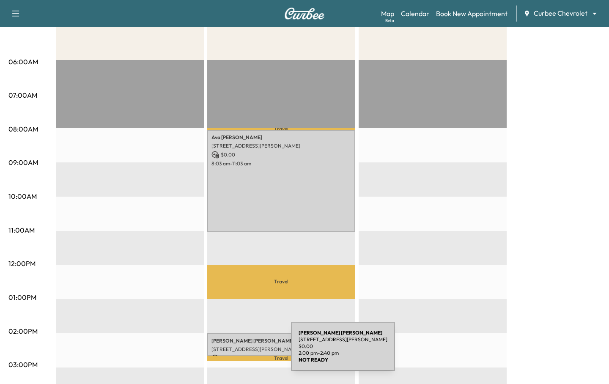
click at [227, 351] on p "[STREET_ADDRESS][PERSON_NAME]" at bounding box center [280, 349] width 139 height 7
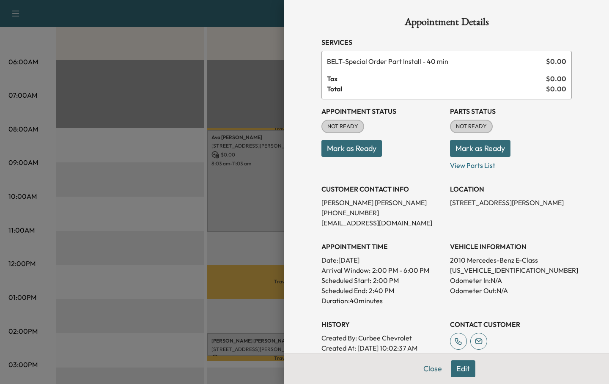
click at [453, 365] on button "Edit" at bounding box center [462, 368] width 25 height 17
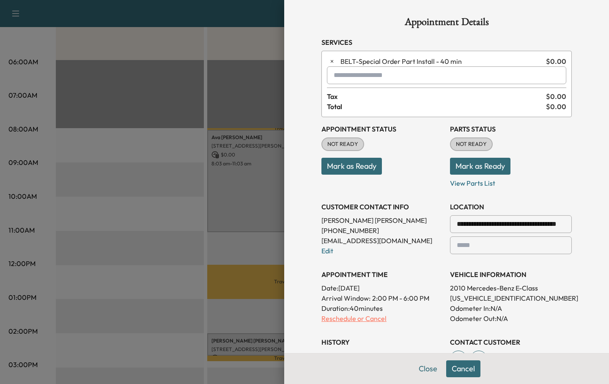
click at [356, 317] on p "Reschedule or Cancel" at bounding box center [382, 318] width 122 height 10
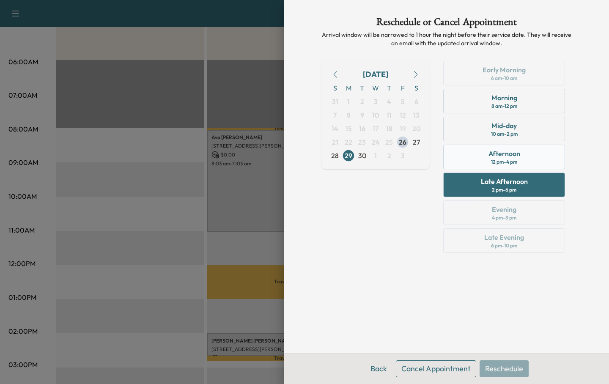
click at [505, 151] on div "Afternoon" at bounding box center [504, 153] width 32 height 10
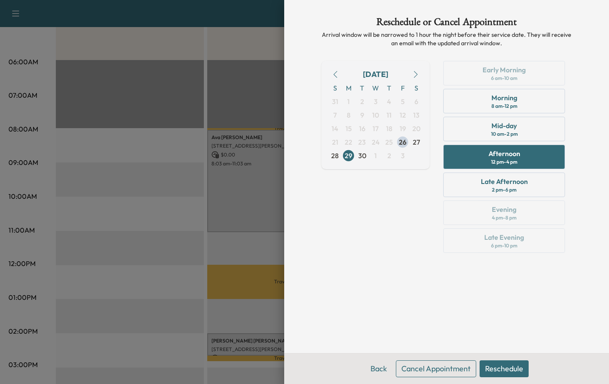
click at [501, 373] on button "Reschedule" at bounding box center [503, 368] width 49 height 17
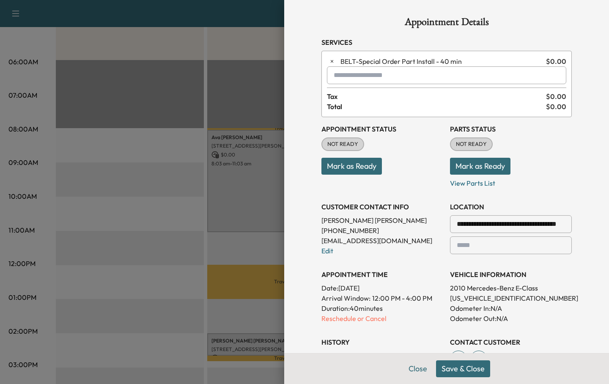
click at [453, 370] on button "Save & Close" at bounding box center [463, 368] width 54 height 17
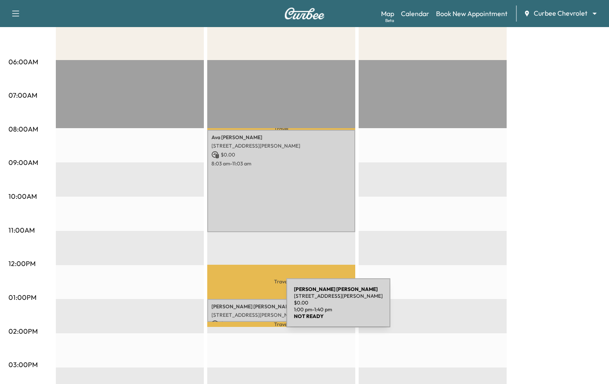
click at [223, 308] on p "Chris Mudd" at bounding box center [280, 306] width 139 height 7
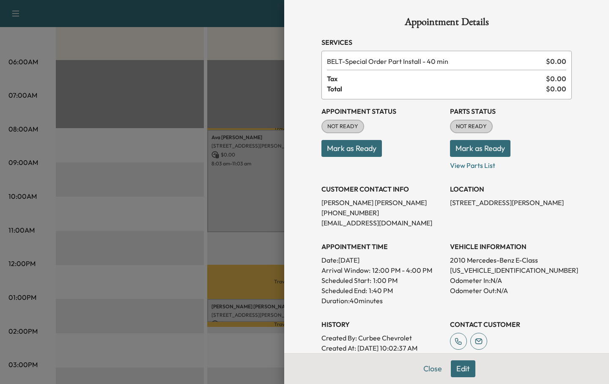
click at [457, 362] on button "Edit" at bounding box center [462, 368] width 25 height 17
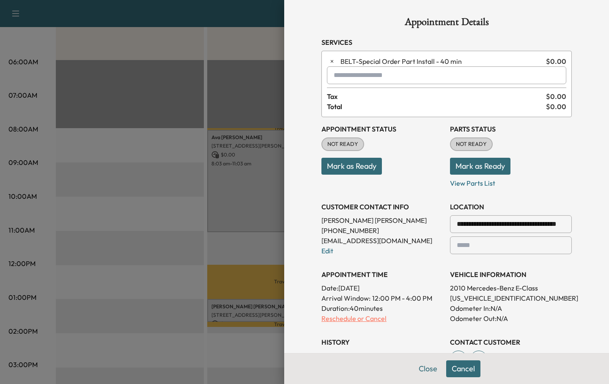
click at [343, 317] on p "Reschedule or Cancel" at bounding box center [382, 318] width 122 height 10
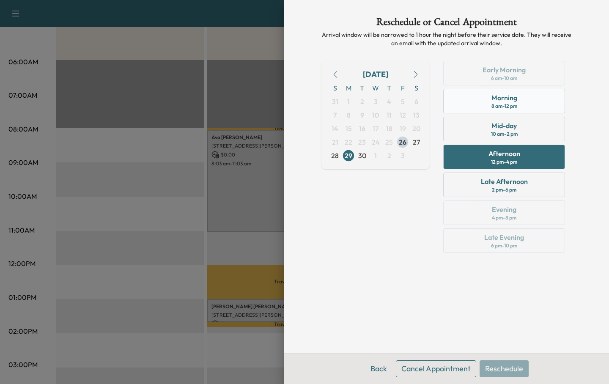
click at [480, 98] on div "Morning 8 am - 12 pm" at bounding box center [504, 101] width 122 height 25
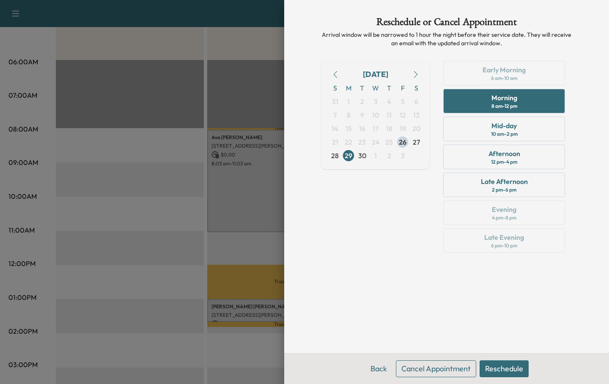
click at [511, 368] on button "Reschedule" at bounding box center [503, 368] width 49 height 17
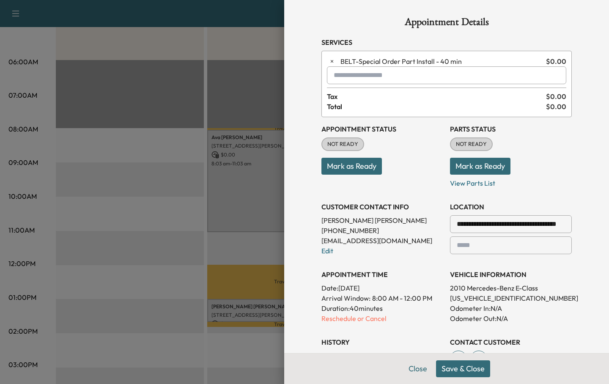
click at [463, 368] on button "Save & Close" at bounding box center [463, 368] width 54 height 17
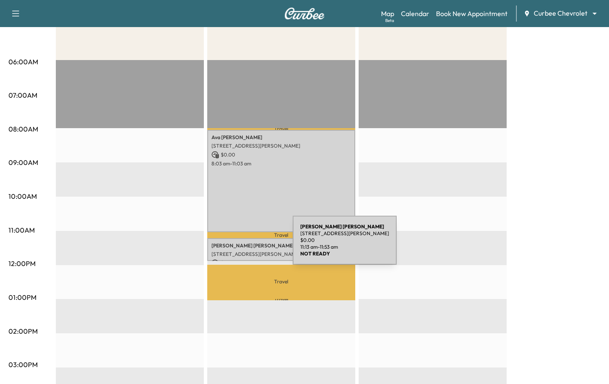
click at [229, 245] on p "Chris Mudd" at bounding box center [280, 245] width 139 height 7
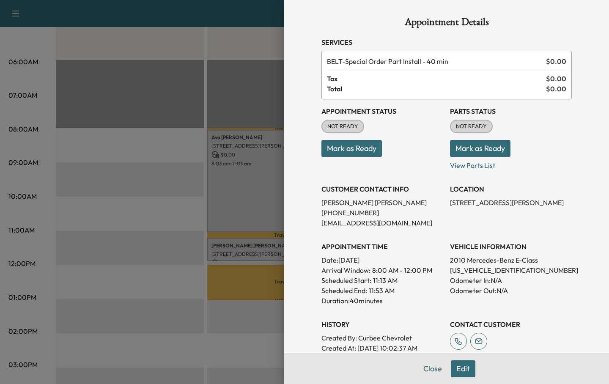
scroll to position [105, 0]
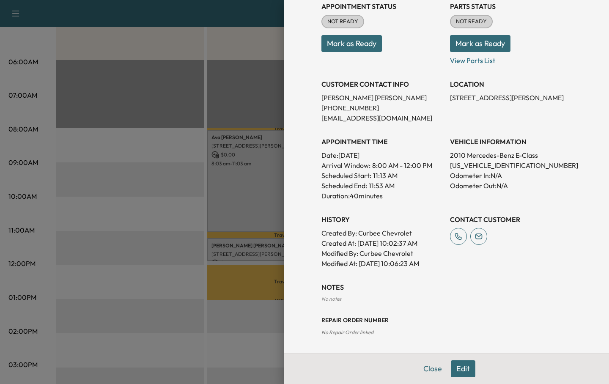
click at [464, 369] on button "Edit" at bounding box center [462, 368] width 25 height 17
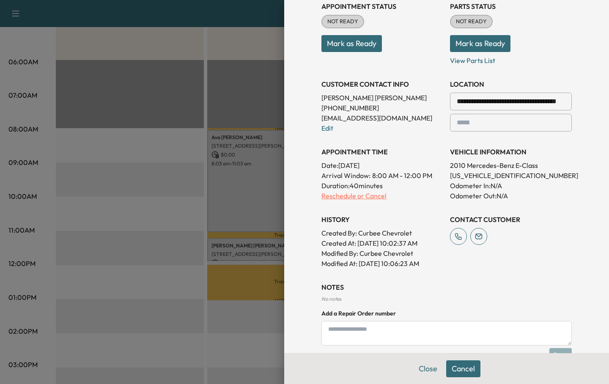
click at [335, 195] on p "Reschedule or Cancel" at bounding box center [382, 196] width 122 height 10
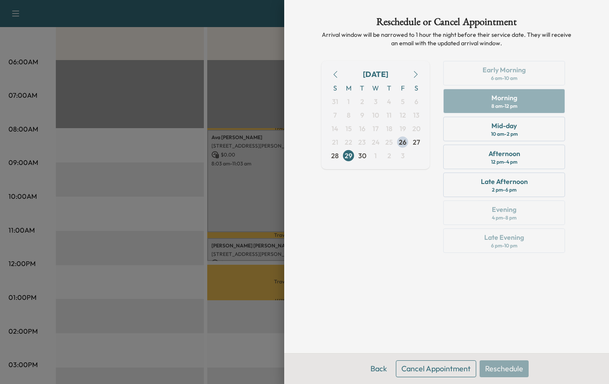
click at [479, 72] on div "Early Morning 6 am - 10 am Morning 8 am - 12 pm Mid-day 10 am - 2 pm Afternoon …" at bounding box center [503, 158] width 135 height 195
click at [481, 74] on div "Early Morning 6 am - 10 am Morning 8 am - 12 pm Mid-day 10 am - 2 pm Afternoon …" at bounding box center [503, 158] width 135 height 195
click at [468, 101] on div "Early Morning 6 am - 10 am Morning 8 am - 12 pm Mid-day 10 am - 2 pm Afternoon …" at bounding box center [503, 158] width 135 height 195
click at [200, 328] on div at bounding box center [304, 192] width 609 height 384
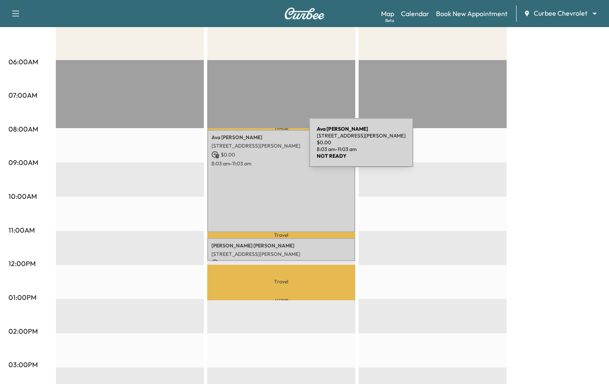
click at [246, 147] on p "[STREET_ADDRESS][PERSON_NAME]" at bounding box center [280, 145] width 139 height 7
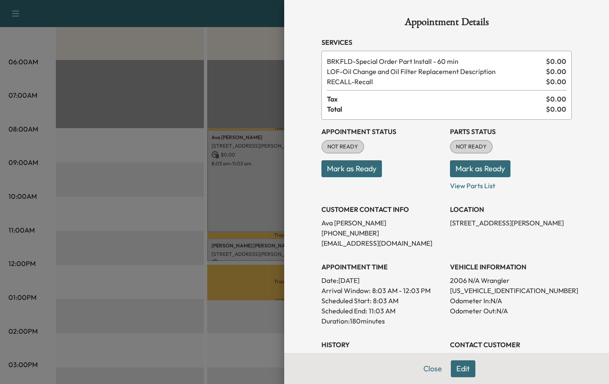
click at [459, 370] on button "Edit" at bounding box center [462, 368] width 25 height 17
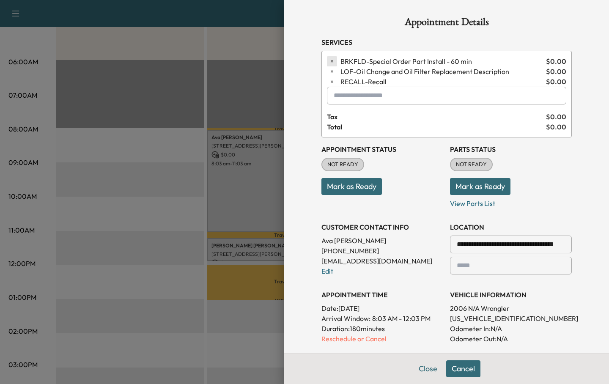
click at [330, 60] on icon "button" at bounding box center [332, 61] width 6 height 6
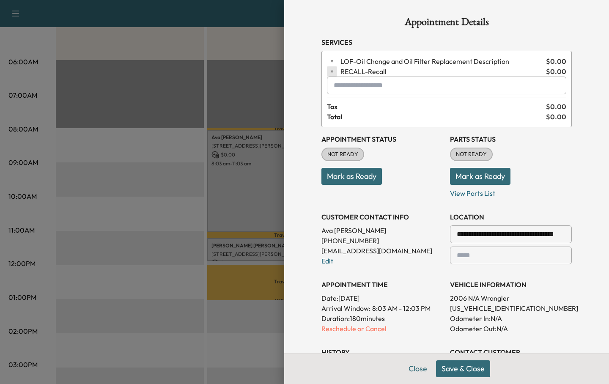
click at [332, 69] on icon "button" at bounding box center [332, 71] width 6 height 6
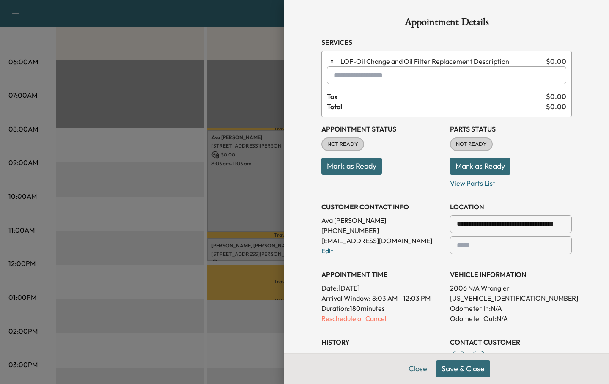
click at [449, 371] on button "Save & Close" at bounding box center [463, 368] width 54 height 17
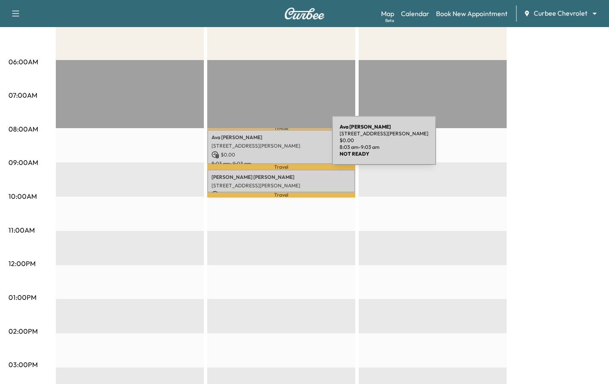
click at [268, 145] on p "[STREET_ADDRESS][PERSON_NAME]" at bounding box center [280, 145] width 139 height 7
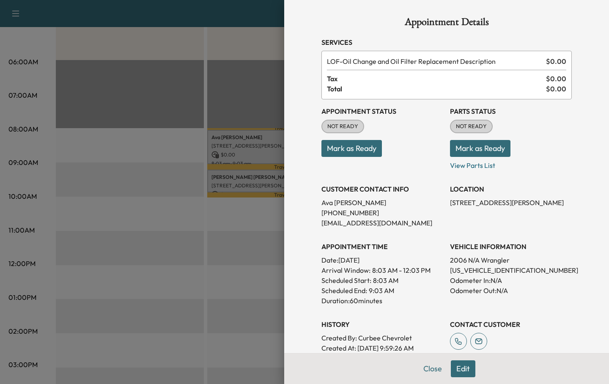
click at [132, 196] on div at bounding box center [304, 192] width 609 height 384
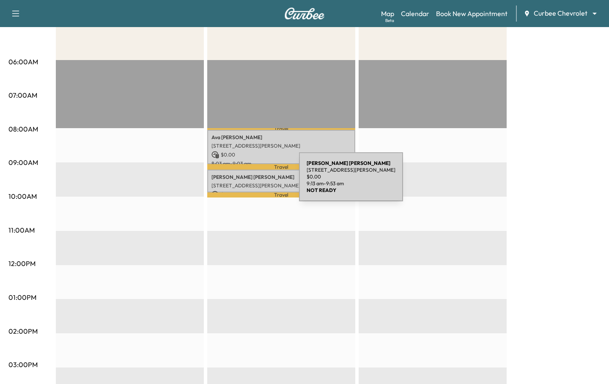
click at [235, 182] on div "Chris Mudd 17304 Preston Rd, Dallas, TX 75252, USA $ 0.00 9:13 am - 9:53 am" at bounding box center [281, 180] width 148 height 23
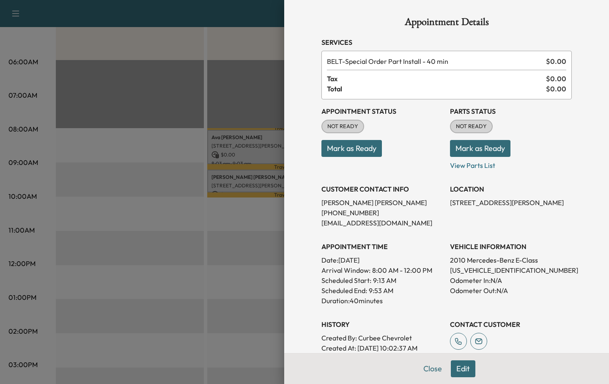
click at [461, 362] on button "Edit" at bounding box center [462, 368] width 25 height 17
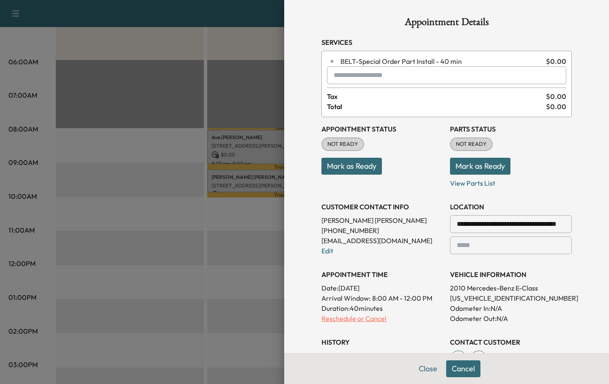
click at [372, 321] on p "Reschedule or Cancel" at bounding box center [382, 318] width 122 height 10
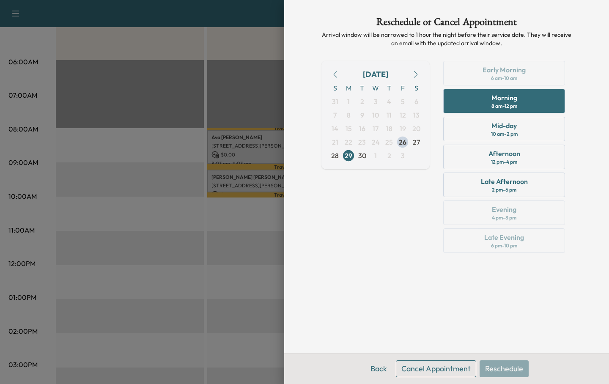
click at [483, 70] on div "Early Morning 6 am - 10 am Morning 8 am - 12 pm Mid-day 10 am - 2 pm Afternoon …" at bounding box center [503, 158] width 135 height 195
click at [494, 79] on div "Early Morning 6 am - 10 am Morning 8 am - 12 pm Mid-day 10 am - 2 pm Afternoon …" at bounding box center [503, 158] width 135 height 195
click at [362, 157] on span "30" at bounding box center [362, 155] width 8 height 10
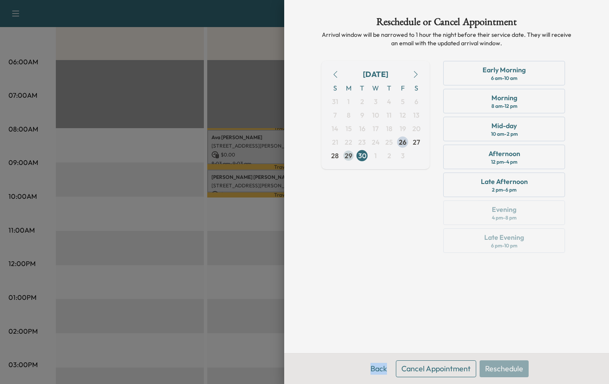
click at [344, 156] on span "29" at bounding box center [348, 156] width 14 height 14
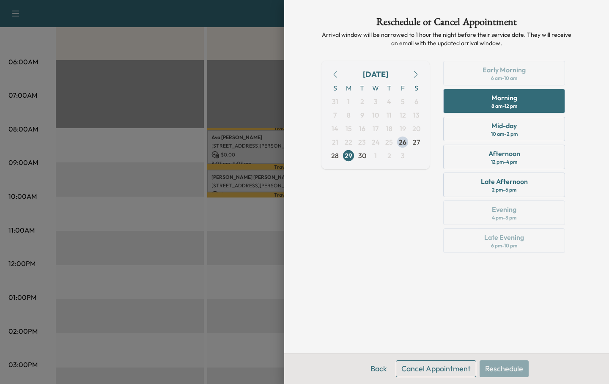
click at [490, 76] on div "Early Morning 6 am - 10 am Morning 8 am - 12 pm Mid-day 10 am - 2 pm Afternoon …" at bounding box center [503, 158] width 135 height 195
click at [229, 147] on div at bounding box center [304, 192] width 609 height 384
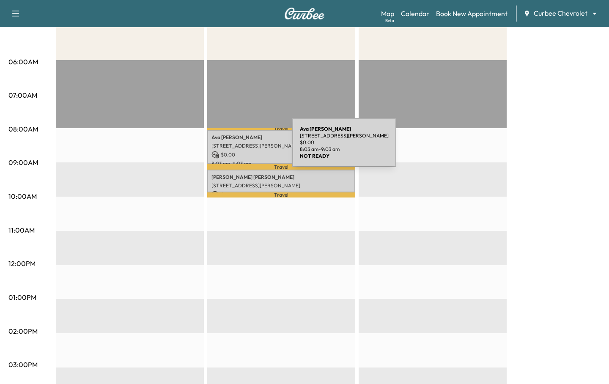
click at [229, 147] on p "[STREET_ADDRESS][PERSON_NAME]" at bounding box center [280, 145] width 139 height 7
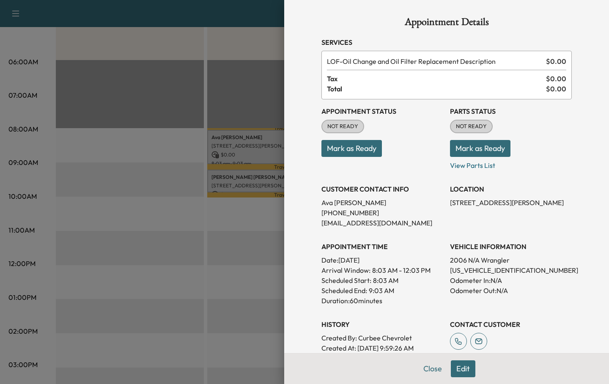
click at [94, 198] on div at bounding box center [304, 192] width 609 height 384
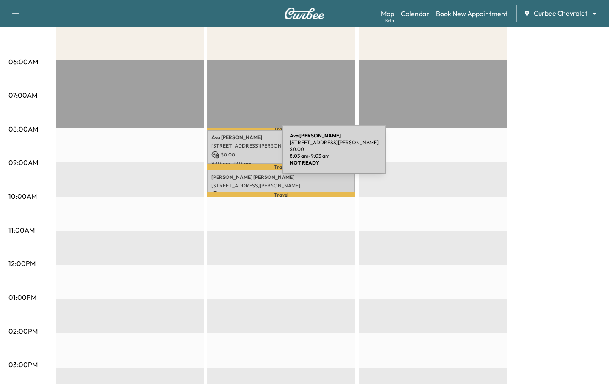
click at [218, 154] on icon at bounding box center [215, 155] width 8 height 8
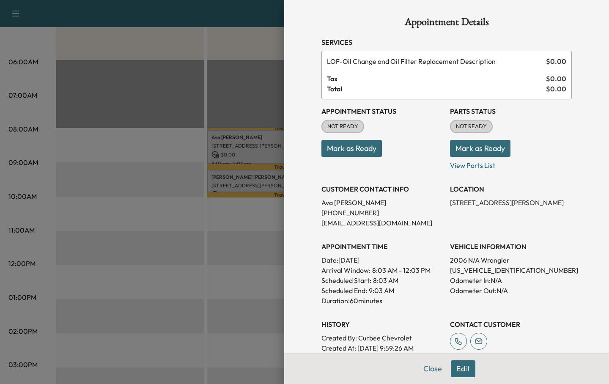
click at [464, 371] on button "Edit" at bounding box center [462, 368] width 25 height 17
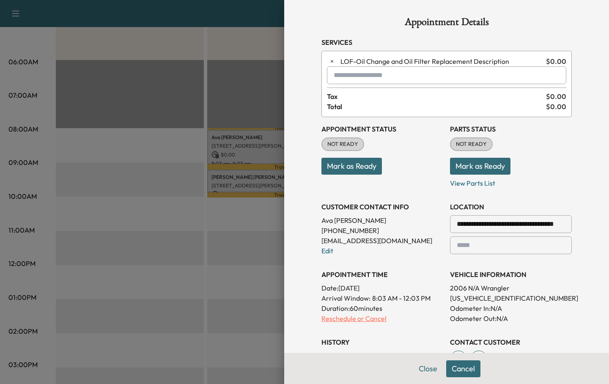
click at [344, 320] on p "Reschedule or Cancel" at bounding box center [382, 318] width 122 height 10
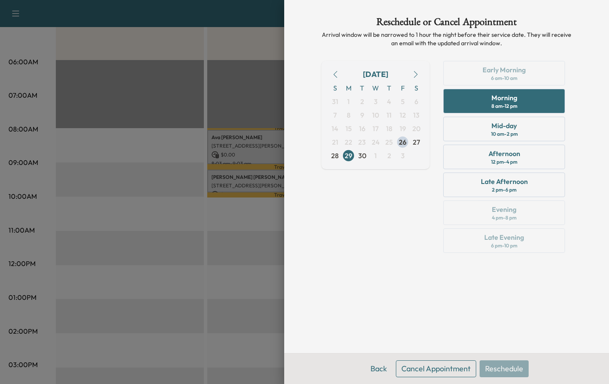
click at [403, 368] on button "Cancel Appointment" at bounding box center [436, 368] width 80 height 17
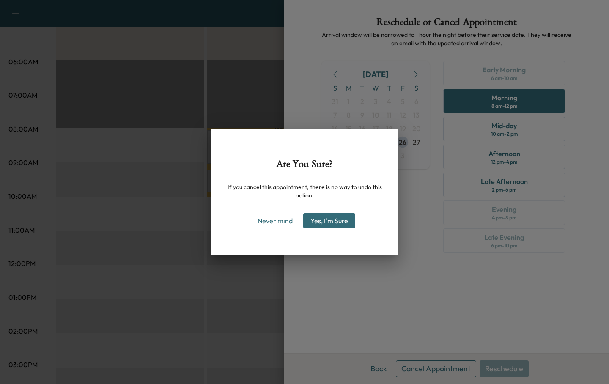
click at [276, 217] on button "Never mind" at bounding box center [275, 221] width 43 height 14
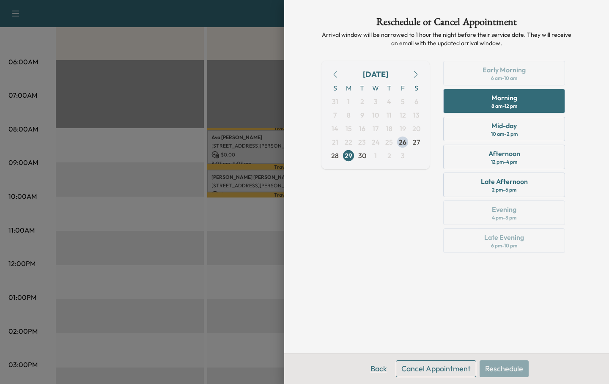
click at [378, 372] on button "Back" at bounding box center [378, 368] width 27 height 17
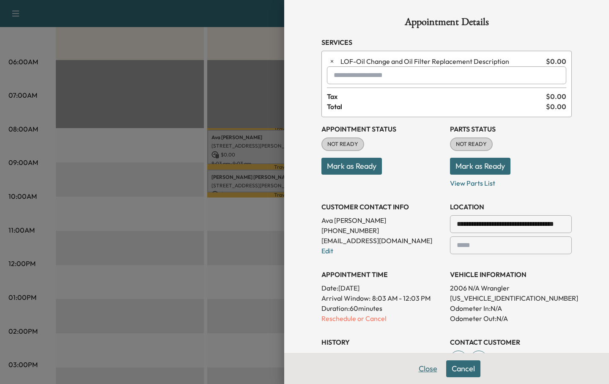
click at [421, 368] on button "Close" at bounding box center [428, 368] width 30 height 17
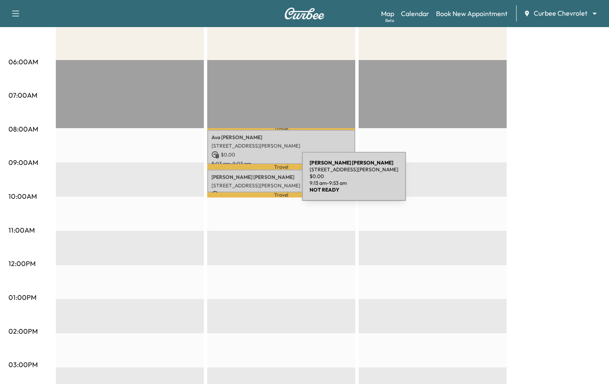
click at [238, 181] on div "Chris Mudd 17304 Preston Rd, Dallas, TX 75252, USA $ 0.00 9:13 am - 9:53 am" at bounding box center [281, 180] width 148 height 23
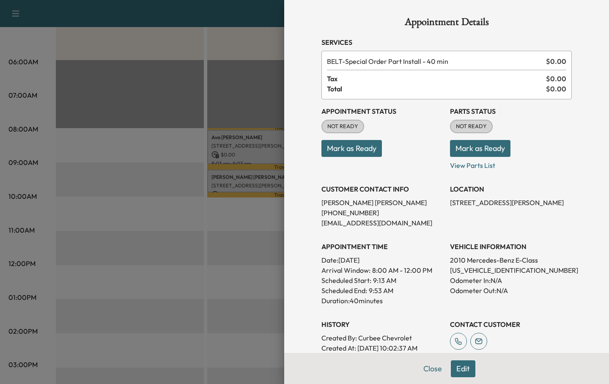
click at [463, 373] on button "Edit" at bounding box center [462, 368] width 25 height 17
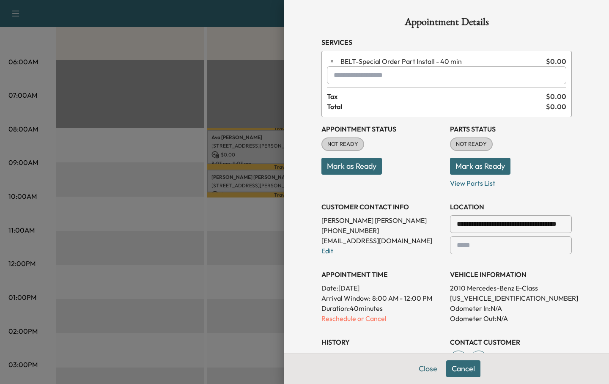
click at [347, 76] on input "text" at bounding box center [446, 75] width 239 height 18
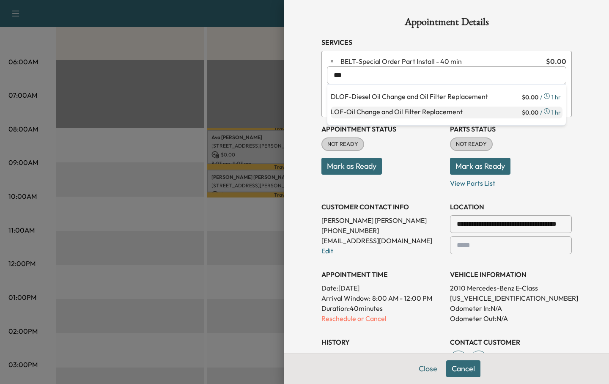
click at [350, 116] on p "LOF - Oil Change and Oil Filter Replacement" at bounding box center [424, 112] width 189 height 12
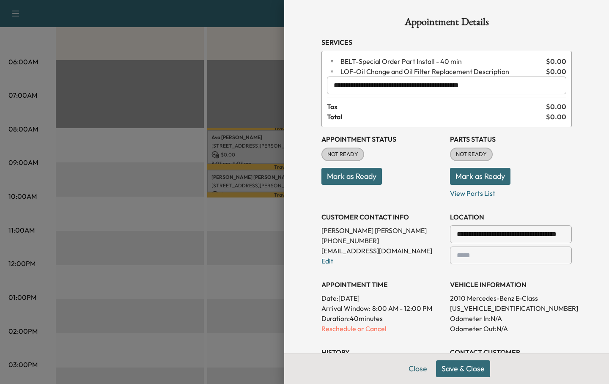
type input "**********"
click at [448, 359] on div "Close Save & Close" at bounding box center [446, 368] width 325 height 31
click at [449, 363] on button "Save & Close" at bounding box center [463, 368] width 54 height 17
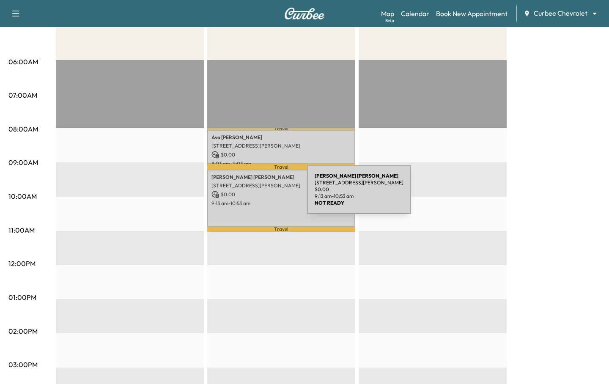
click at [243, 194] on p "$ 0.00" at bounding box center [280, 195] width 139 height 8
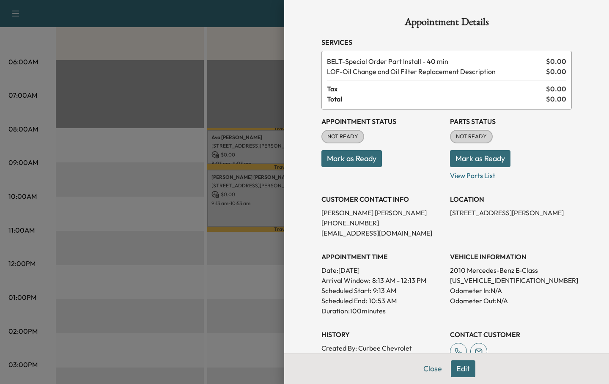
click at [268, 296] on div at bounding box center [304, 192] width 609 height 384
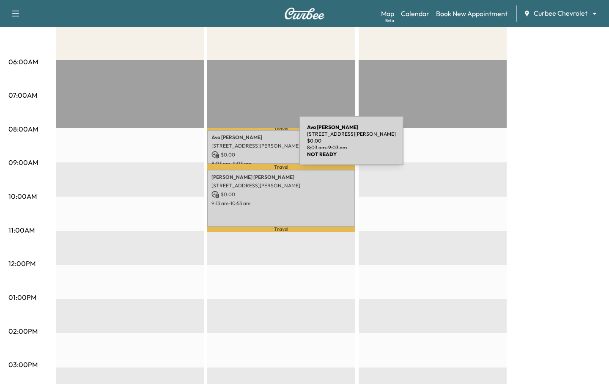
click at [236, 146] on p "[STREET_ADDRESS][PERSON_NAME]" at bounding box center [280, 145] width 139 height 7
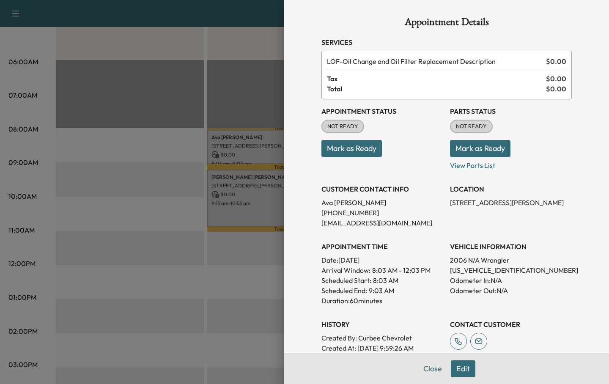
click at [462, 363] on button "Edit" at bounding box center [462, 368] width 25 height 17
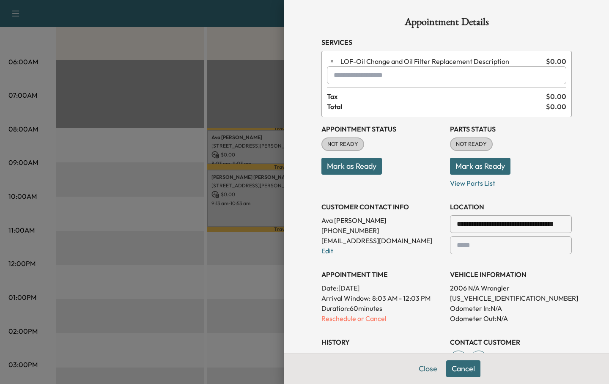
click at [462, 365] on button "Cancel" at bounding box center [463, 368] width 34 height 17
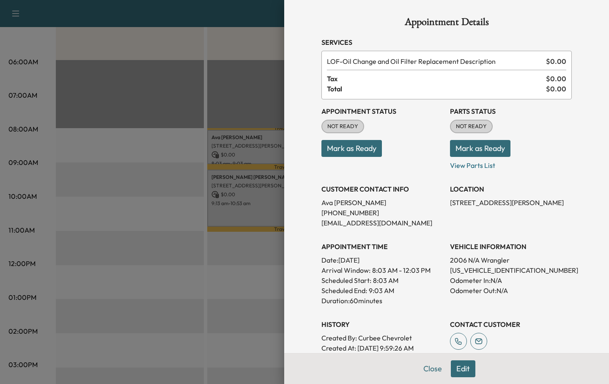
click at [462, 365] on button "Edit" at bounding box center [462, 368] width 25 height 17
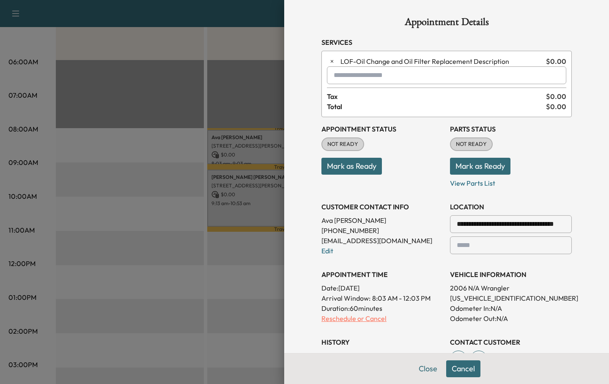
click at [344, 320] on p "Reschedule or Cancel" at bounding box center [382, 318] width 122 height 10
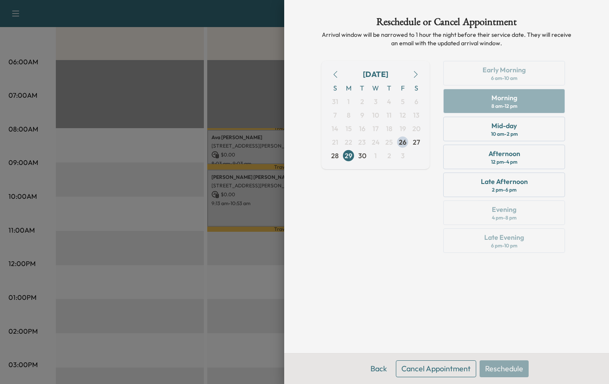
click at [415, 365] on button "Cancel Appointment" at bounding box center [436, 368] width 80 height 17
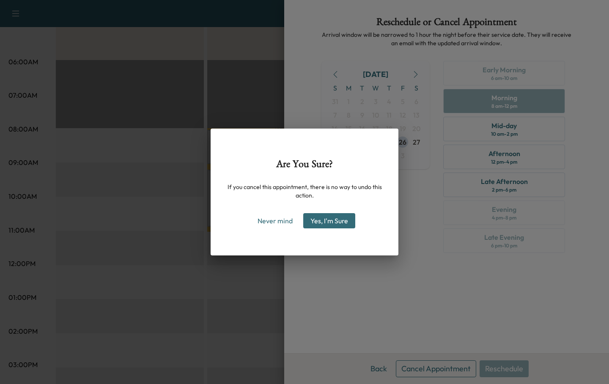
click at [339, 224] on button "Yes, I'm Sure" at bounding box center [329, 220] width 52 height 15
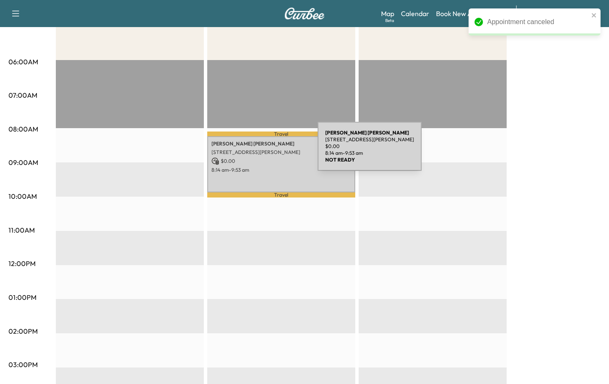
click at [254, 151] on p "17304 Preston Rd, Dallas, TX 75252, USA" at bounding box center [280, 152] width 139 height 7
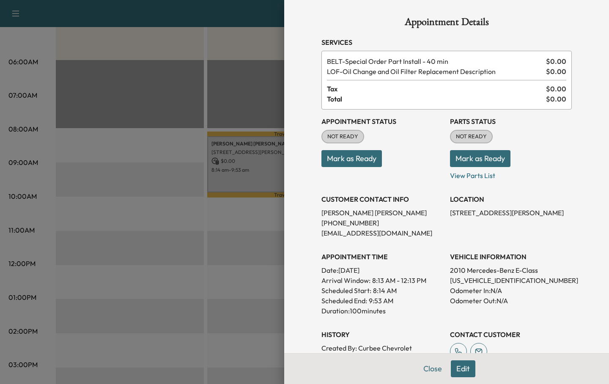
click at [151, 211] on div at bounding box center [304, 192] width 609 height 384
